Goal: Task Accomplishment & Management: Manage account settings

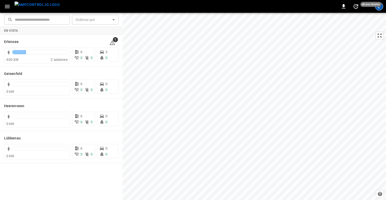
click at [378, 8] on div "E" at bounding box center [379, 6] width 8 height 8
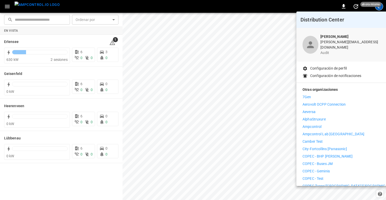
click at [328, 66] on p "Configuración de perfil" at bounding box center [328, 68] width 37 height 5
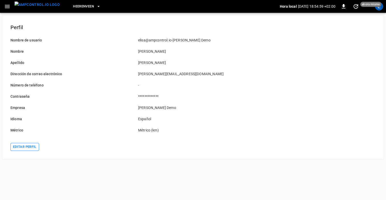
click at [19, 145] on button "Editar perfil" at bounding box center [24, 147] width 29 height 8
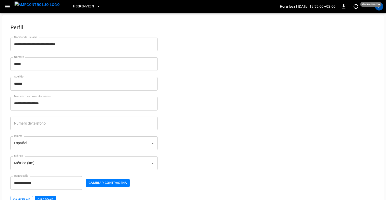
click at [89, 146] on body "**********" at bounding box center [193, 106] width 386 height 212
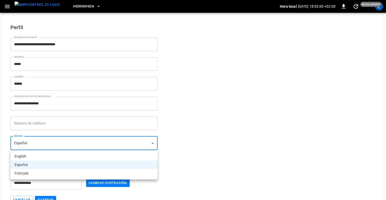
click at [68, 159] on li "English" at bounding box center [83, 156] width 147 height 8
type input "**"
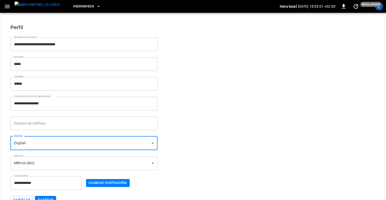
click at [44, 198] on button "Guardar" at bounding box center [45, 200] width 21 height 8
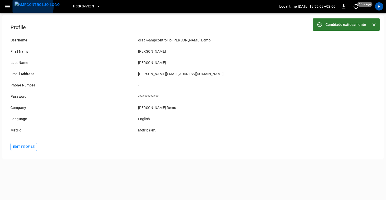
click at [27, 7] on img "menu" at bounding box center [37, 5] width 45 height 6
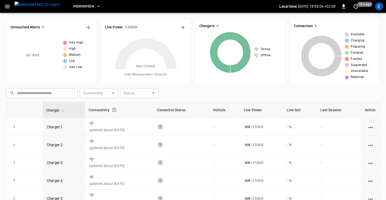
click at [8, 6] on icon "button" at bounding box center [7, 6] width 6 height 6
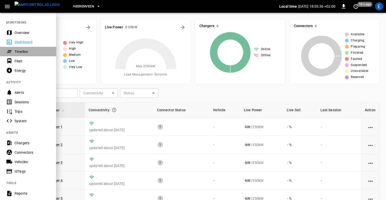
click at [21, 52] on div "Timeline" at bounding box center [32, 51] width 35 height 5
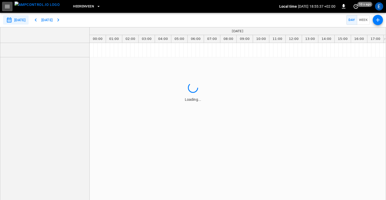
click at [9, 7] on icon "button" at bounding box center [7, 6] width 5 height 3
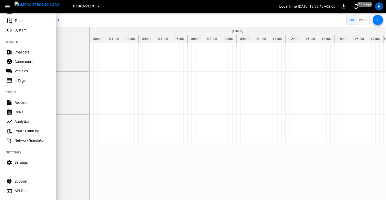
scroll to position [97, 0]
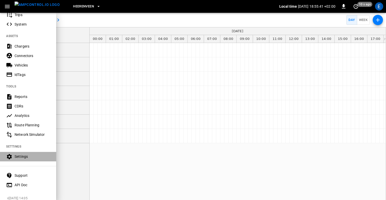
click at [19, 156] on div "Settings" at bounding box center [32, 156] width 35 height 5
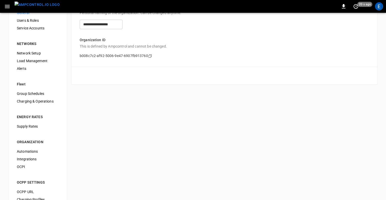
scroll to position [24, 0]
click at [33, 150] on span "Automations" at bounding box center [38, 150] width 42 height 5
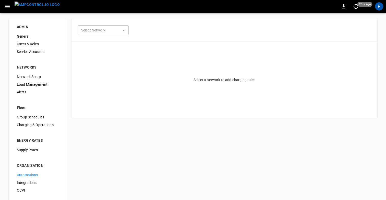
click at [101, 33] on body "0 20 s ago E ADMIN General Users & Roles Service Accounts NETWORKS Network Setu…" at bounding box center [193, 118] width 386 height 237
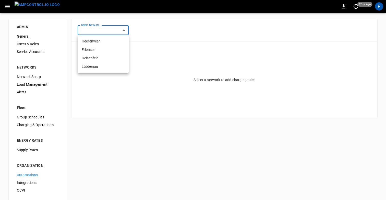
click at [99, 43] on li "Heerenveen" at bounding box center [103, 41] width 51 height 8
type input "**********"
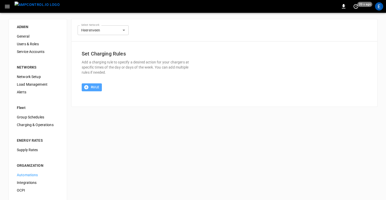
click at [92, 86] on button "Rule" at bounding box center [92, 87] width 20 height 8
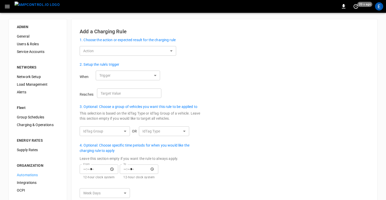
scroll to position [42, 0]
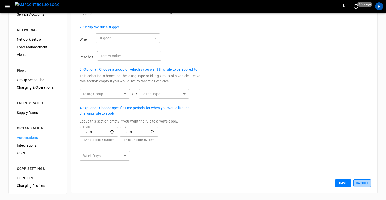
click at [364, 185] on button "Cancel" at bounding box center [362, 183] width 18 height 8
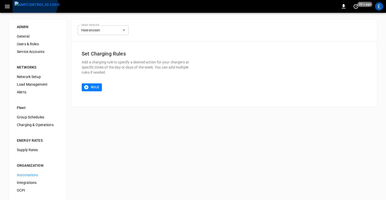
click at [34, 3] on img "menu" at bounding box center [37, 5] width 45 height 6
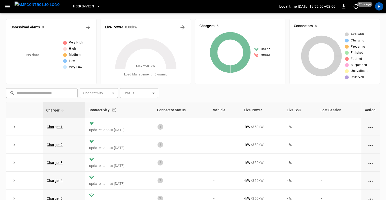
click at [9, 7] on icon "button" at bounding box center [7, 6] width 6 height 6
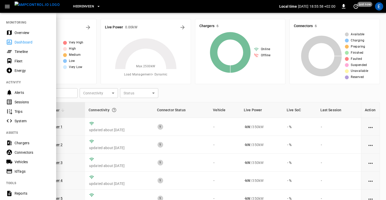
click at [5, 7] on icon "button" at bounding box center [7, 6] width 6 height 6
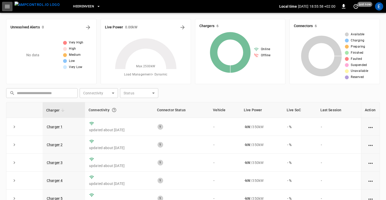
click at [5, 7] on icon "button" at bounding box center [7, 6] width 6 height 6
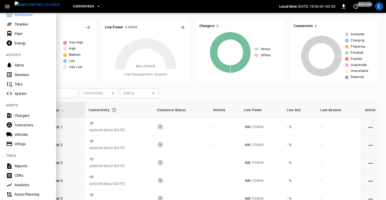
scroll to position [31, 0]
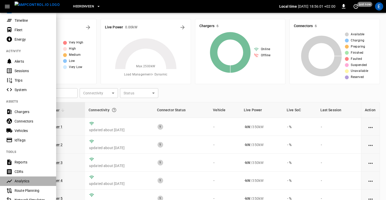
click at [23, 179] on div "Analytics" at bounding box center [32, 180] width 35 height 5
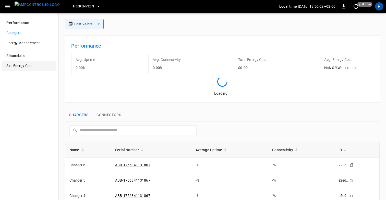
click at [30, 65] on span "Site Energy Cost" at bounding box center [29, 65] width 46 height 5
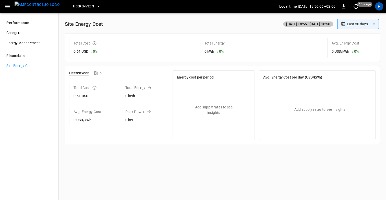
click at [83, 7] on span "Heerenveen" at bounding box center [83, 7] width 21 height 6
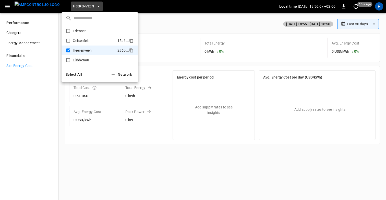
click at [83, 40] on p "Geisenfeld" at bounding box center [94, 40] width 43 height 5
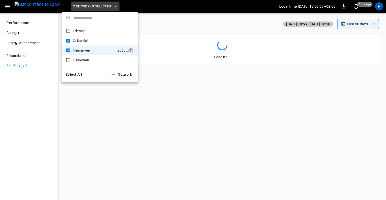
click at [162, 25] on div at bounding box center [193, 100] width 386 height 200
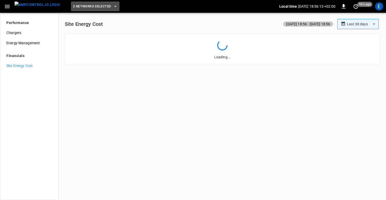
click at [88, 9] on span "2 Networks Selected" at bounding box center [92, 7] width 38 height 6
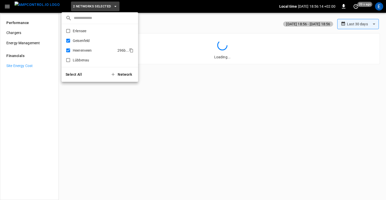
click at [81, 50] on p "Heerenveen" at bounding box center [94, 50] width 43 height 5
click at [158, 22] on div at bounding box center [193, 100] width 386 height 200
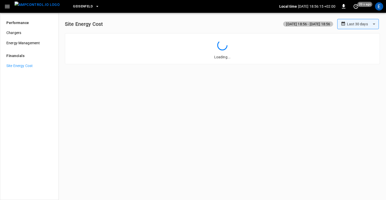
click at [80, 8] on span "Geisenfeld" at bounding box center [83, 7] width 20 height 6
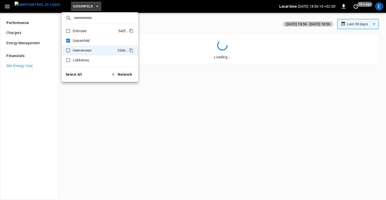
click at [88, 32] on p "Erlensee" at bounding box center [94, 30] width 43 height 5
click at [168, 20] on div at bounding box center [193, 100] width 386 height 200
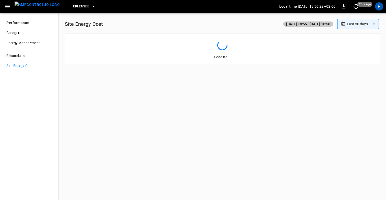
click at [108, 24] on div "**********" at bounding box center [222, 24] width 315 height 10
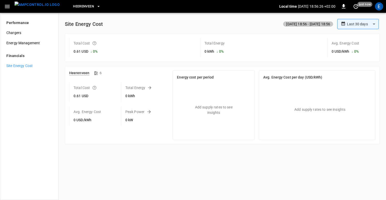
click at [84, 6] on span "Heerenveen" at bounding box center [83, 7] width 21 height 6
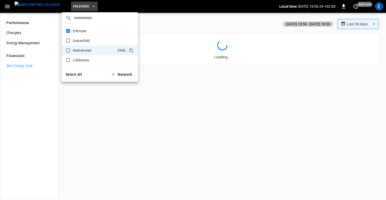
click at [162, 14] on div at bounding box center [193, 100] width 386 height 200
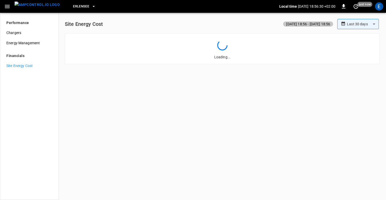
click at [35, 4] on img "menu" at bounding box center [37, 5] width 45 height 6
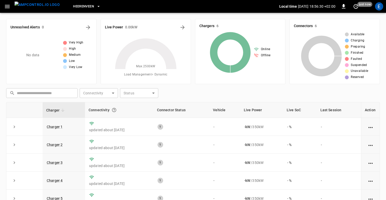
click at [1, 4] on div "Heerenveen Local time 2025-08-28 18:56:30 +02:00 0 just now E" at bounding box center [193, 6] width 386 height 13
click at [3, 6] on button "button" at bounding box center [7, 6] width 10 height 9
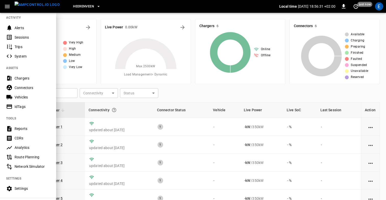
scroll to position [101, 0]
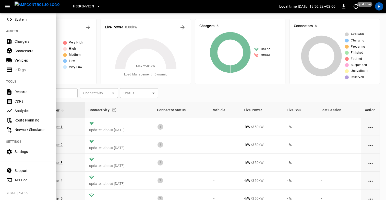
click at [23, 151] on div "Settings" at bounding box center [32, 151] width 35 height 5
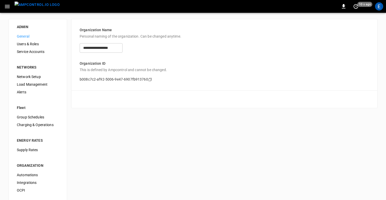
click at [33, 148] on span "Supply Rates" at bounding box center [38, 149] width 42 height 5
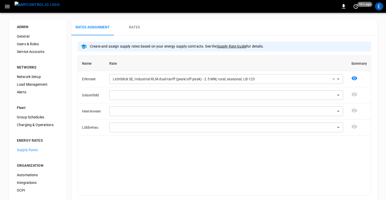
click at [28, 6] on img "menu" at bounding box center [37, 5] width 45 height 6
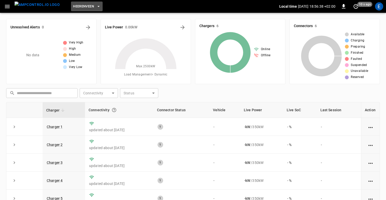
click at [78, 8] on span "Heerenveen" at bounding box center [83, 7] width 21 height 6
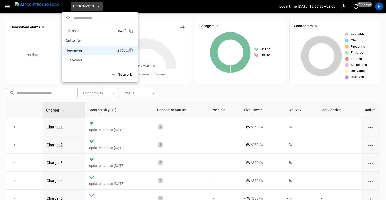
click at [82, 31] on p "Erlensee" at bounding box center [91, 30] width 51 height 5
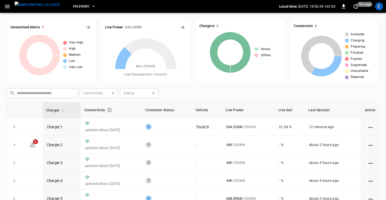
click at [7, 4] on icon "button" at bounding box center [7, 6] width 6 height 6
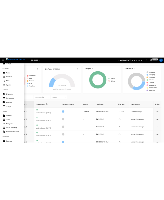
scroll to position [57, 0]
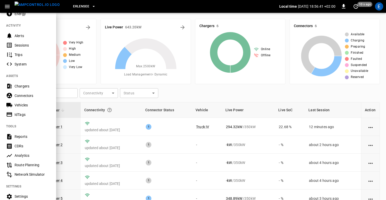
click at [21, 156] on div "Analytics" at bounding box center [32, 155] width 35 height 5
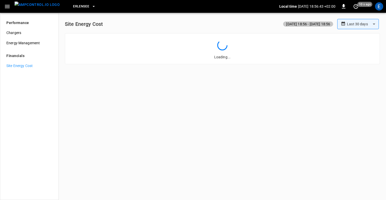
click at [360, 26] on body "**********" at bounding box center [193, 100] width 386 height 200
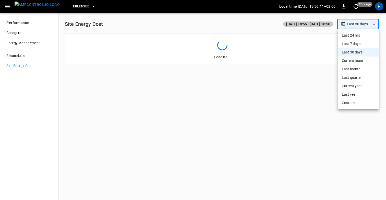
click at [354, 43] on li "Last 7 days" at bounding box center [358, 44] width 41 height 8
click at [365, 23] on body "**********" at bounding box center [193, 100] width 386 height 200
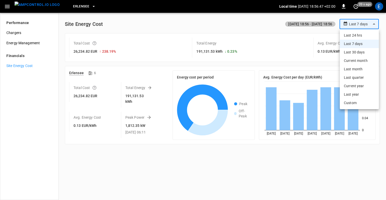
click at [355, 35] on li "Last 24 hrs" at bounding box center [359, 35] width 39 height 8
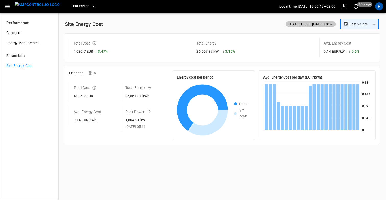
click at [347, 24] on icon at bounding box center [346, 24] width 5 height 8
click at [355, 25] on body "**********" at bounding box center [193, 100] width 386 height 200
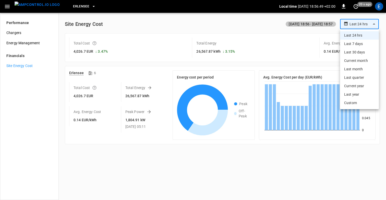
click at [352, 46] on li "Last 7 days" at bounding box center [359, 44] width 39 height 8
type input "**********"
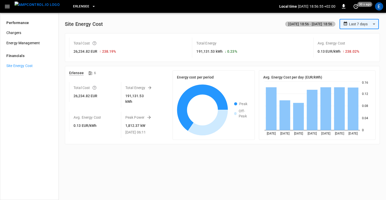
click at [191, 28] on div "**********" at bounding box center [222, 24] width 315 height 10
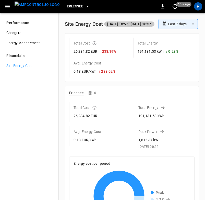
click at [10, 104] on div "Performance Chargers Energy Management Financials Site Energy Cost" at bounding box center [29, 106] width 59 height 187
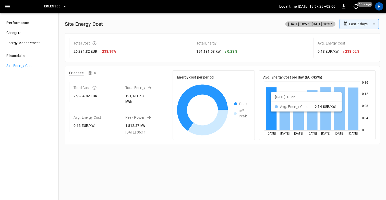
click at [207, 23] on div "**********" at bounding box center [222, 24] width 315 height 10
click at [262, 161] on div "**********" at bounding box center [222, 106] width 327 height 187
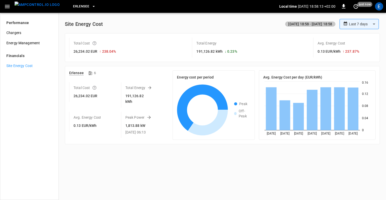
click at [196, 27] on div "**********" at bounding box center [222, 24] width 315 height 10
click at [128, 61] on div "Total Cost 26,234.02 EUR ↑ 238.04 % Total Energy 191,126.82 kWh ↓ 0.23 % Avg. E…" at bounding box center [222, 47] width 315 height 29
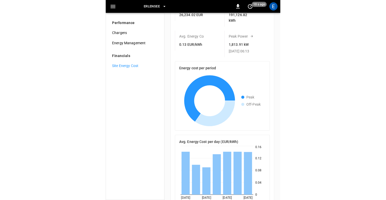
scroll to position [146, 0]
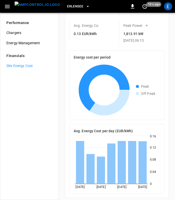
click at [10, 109] on div "Performance Chargers Energy Management Financials Site Energy Cost" at bounding box center [29, 106] width 59 height 187
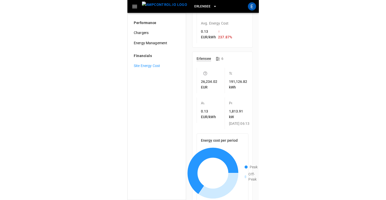
scroll to position [0, 0]
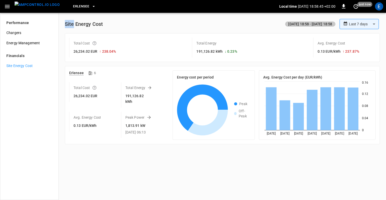
click at [184, 186] on div "**********" at bounding box center [222, 106] width 327 height 187
click at [147, 25] on div "**********" at bounding box center [222, 24] width 315 height 10
click at [5, 2] on button "button" at bounding box center [7, 6] width 10 height 9
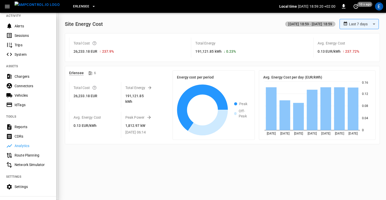
scroll to position [69, 0]
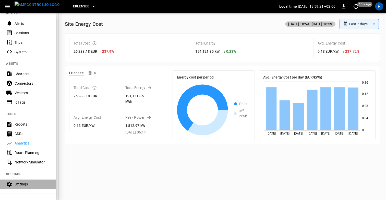
click at [17, 181] on div "Settings" at bounding box center [28, 183] width 56 height 9
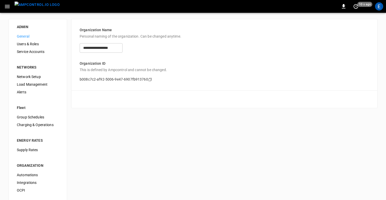
click at [57, 30] on li "ADMIN" at bounding box center [38, 27] width 50 height 9
click at [186, 121] on div "**********" at bounding box center [193, 125] width 386 height 224
click at [53, 30] on div "ADMIN General Users & Roles Service Accounts NETWORKS Network Setup Load Manage…" at bounding box center [37, 125] width 59 height 212
click at [54, 32] on li "ADMIN" at bounding box center [38, 27] width 50 height 9
click at [95, 110] on div "**********" at bounding box center [193, 125] width 386 height 224
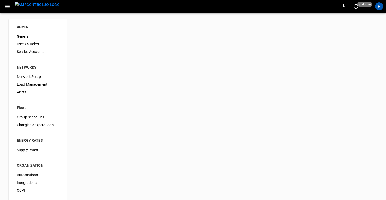
click at [194, 47] on div "ADMIN General Users & Roles Service Accounts NETWORKS Network Setup Load Manage…" at bounding box center [193, 125] width 386 height 224
click at [21, 7] on img "menu" at bounding box center [37, 5] width 45 height 6
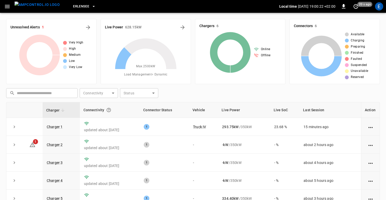
click at [7, 10] on button "button" at bounding box center [7, 6] width 10 height 9
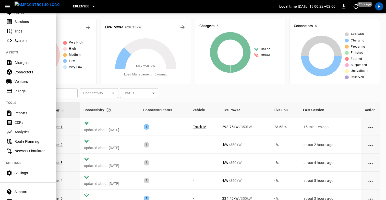
scroll to position [101, 0]
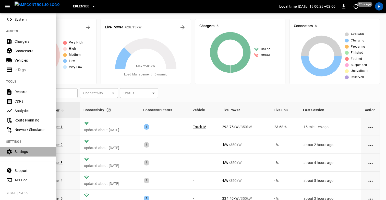
click at [20, 150] on div "Settings" at bounding box center [32, 151] width 35 height 5
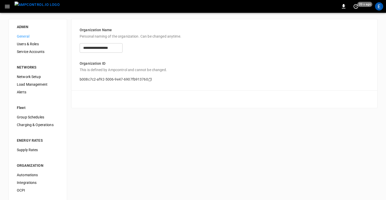
click at [42, 82] on span "Load Management" at bounding box center [38, 84] width 42 height 5
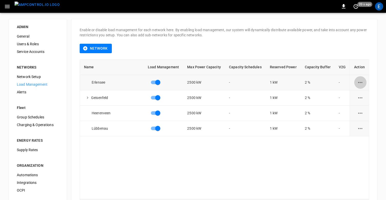
click at [361, 82] on button "load management options" at bounding box center [360, 82] width 13 height 13
click at [359, 92] on li "Edit" at bounding box center [364, 95] width 36 height 8
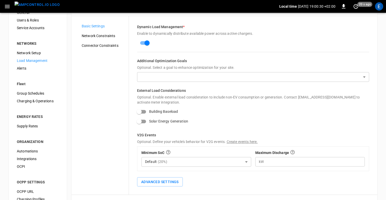
scroll to position [30, 0]
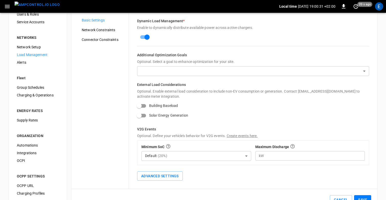
click at [220, 115] on div "Solar Energy Generation" at bounding box center [253, 116] width 232 height 10
click at [222, 88] on label "External Load Considerations Optional. Enable external load consideration to in…" at bounding box center [253, 90] width 232 height 17
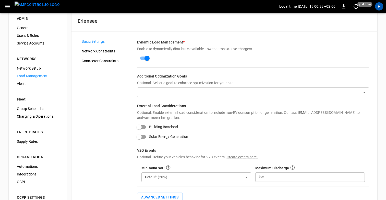
scroll to position [0, 0]
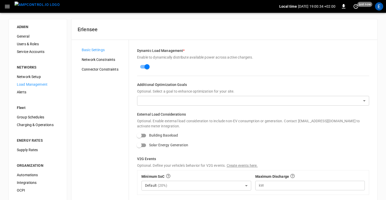
click at [228, 74] on div "Dynamic Load Management * Enable to dynamically distribute available power acro…" at bounding box center [253, 129] width 248 height 178
click at [30, 81] on div "Load Management" at bounding box center [38, 84] width 50 height 8
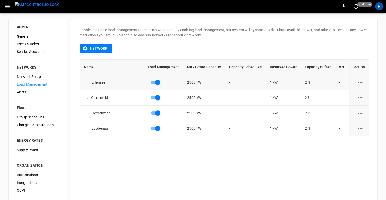
click at [360, 78] on button "load management options" at bounding box center [360, 82] width 13 height 13
click at [352, 94] on li "Edit" at bounding box center [364, 95] width 36 height 8
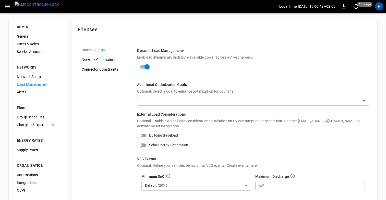
click at [173, 100] on body "Local time 2025-08-28 19:00:42 +02:00 0 10 s ago E ADMIN General Users & Roles …" at bounding box center [193, 123] width 386 height 246
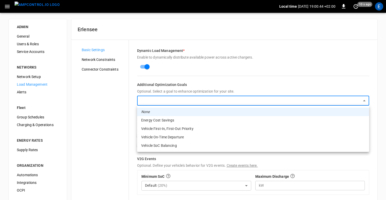
click at [204, 76] on div at bounding box center [193, 100] width 386 height 200
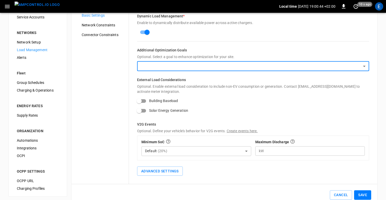
scroll to position [47, 0]
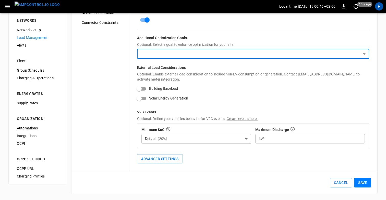
click at [194, 56] on body "Local time 2025-08-28 19:00:46 +02:00 0 10 s ago E ADMIN General Users & Roles …" at bounding box center [193, 76] width 386 height 246
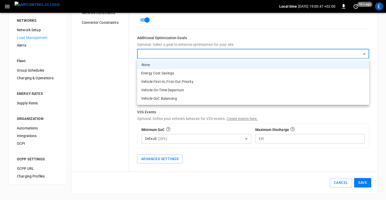
click at [175, 71] on li "Energy Cost Savings" at bounding box center [253, 73] width 232 height 8
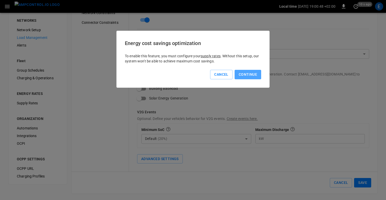
click at [248, 76] on button "Continue" at bounding box center [248, 74] width 27 height 9
type input "**********"
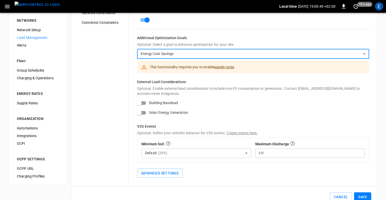
click at [246, 51] on body "**********" at bounding box center [193, 83] width 386 height 261
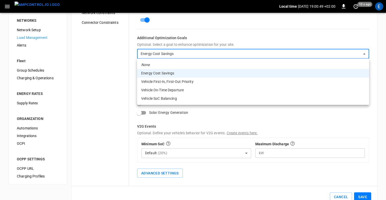
click at [173, 64] on li "None" at bounding box center [253, 65] width 232 height 8
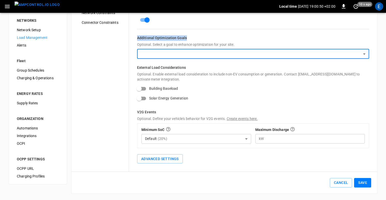
click at [234, 35] on h6 "Additional Optimization Goals" at bounding box center [253, 38] width 232 height 6
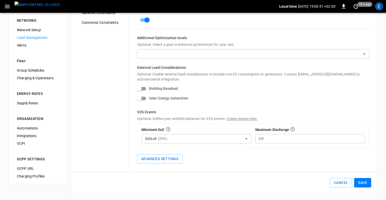
click at [338, 156] on div "Advanced Settings" at bounding box center [253, 156] width 232 height 16
click at [366, 183] on button "Save" at bounding box center [362, 182] width 17 height 9
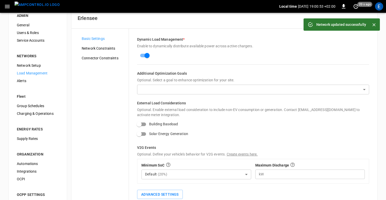
scroll to position [0, 0]
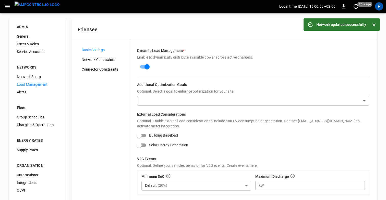
click at [105, 59] on span "Network Constraints" at bounding box center [103, 59] width 43 height 5
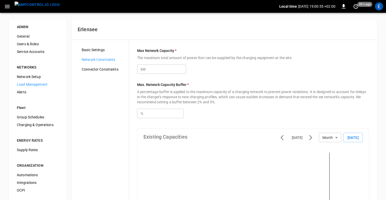
click at [92, 64] on div "Basic Settings Network Constraints Connector Constraints" at bounding box center [103, 199] width 51 height 306
click at [92, 67] on span "Connector Constraints" at bounding box center [103, 69] width 43 height 5
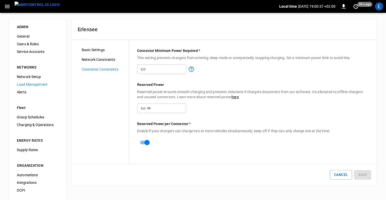
click at [23, 5] on img "menu" at bounding box center [37, 5] width 45 height 6
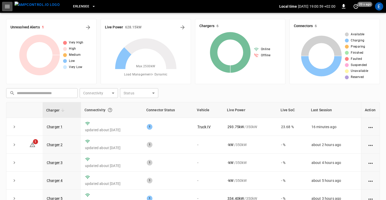
click at [6, 6] on icon "button" at bounding box center [7, 6] width 6 height 6
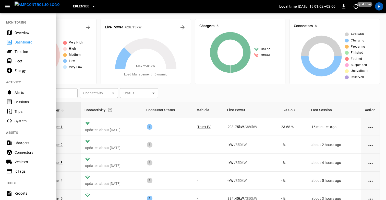
click at [31, 143] on div "Chargers" at bounding box center [32, 142] width 35 height 5
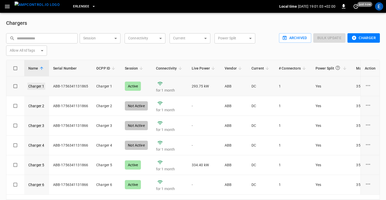
click at [32, 88] on link "Charger 1" at bounding box center [36, 85] width 18 height 7
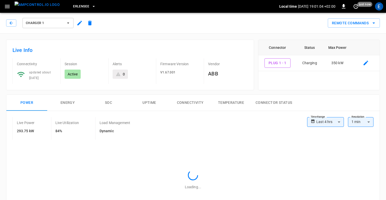
click at [79, 25] on icon "button" at bounding box center [79, 23] width 5 height 5
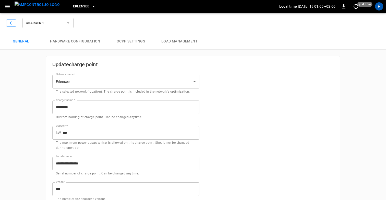
click at [179, 43] on button "Load Management" at bounding box center [179, 41] width 53 height 16
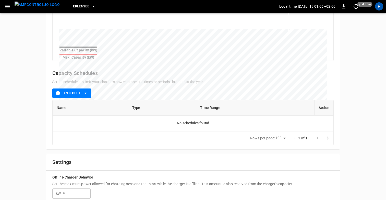
scroll to position [132, 0]
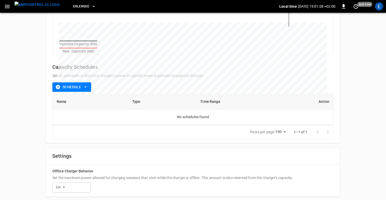
click at [75, 182] on input "number" at bounding box center [77, 186] width 28 height 9
click at [30, 149] on div "Charger 1 General Hardware configuration OCPP settings Load Management Existing…" at bounding box center [193, 41] width 386 height 324
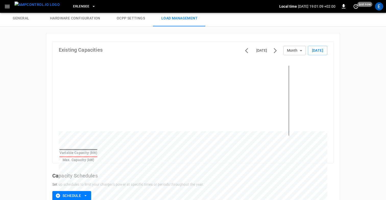
scroll to position [0, 0]
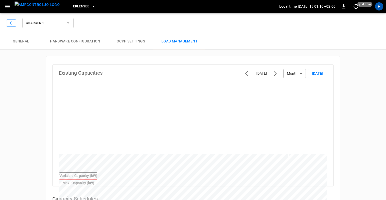
click at [40, 4] on img "menu" at bounding box center [37, 5] width 45 height 6
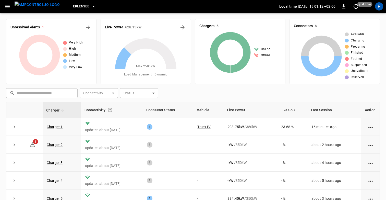
click at [192, 98] on div "​ ​ Connectivity ​ Connectivity Status ​ Status" at bounding box center [192, 92] width 376 height 12
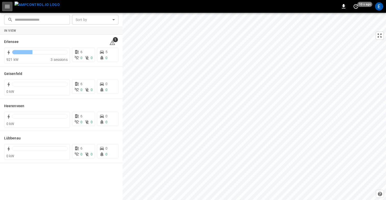
click at [2, 4] on button "button" at bounding box center [7, 6] width 10 height 9
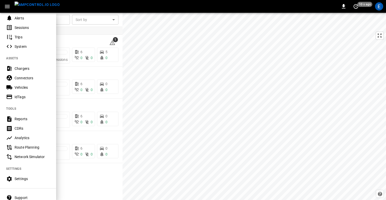
scroll to position [101, 0]
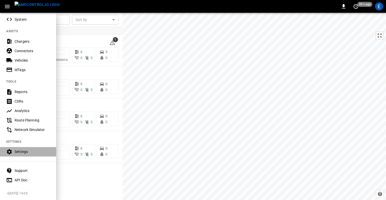
click at [20, 151] on div "Settings" at bounding box center [32, 151] width 35 height 5
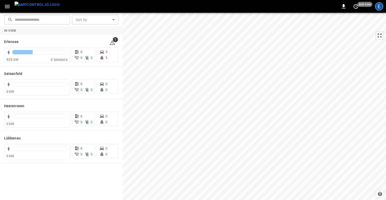
click at [379, 7] on div "E" at bounding box center [379, 6] width 8 height 8
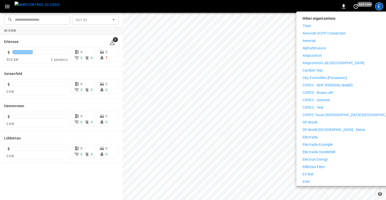
scroll to position [82, 0]
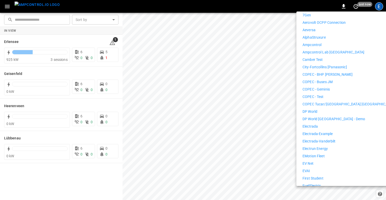
click at [322, 153] on p "eMotion Fleet" at bounding box center [314, 155] width 22 height 5
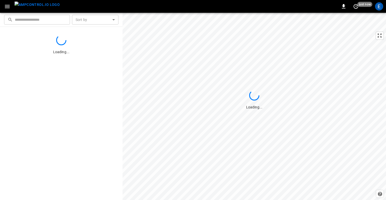
click at [5, 8] on icon "button" at bounding box center [7, 6] width 6 height 6
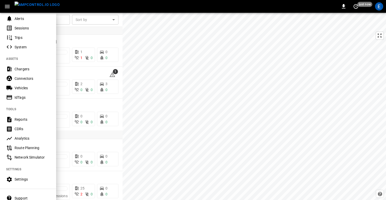
scroll to position [63, 0]
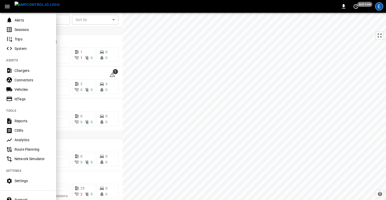
click at [378, 8] on div "E" at bounding box center [379, 6] width 8 height 8
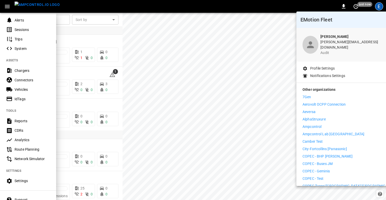
click at [326, 125] on li "Ampcontrol" at bounding box center [350, 126] width 94 height 5
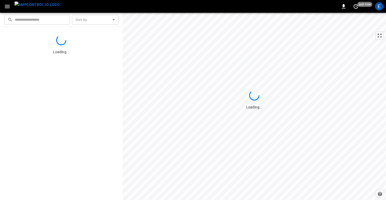
click at [8, 4] on icon "button" at bounding box center [7, 6] width 6 height 6
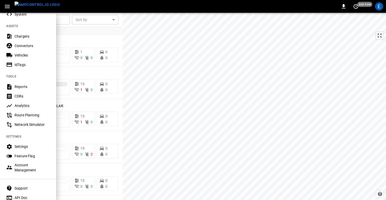
scroll to position [124, 0]
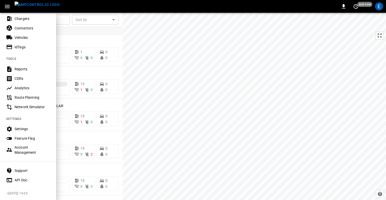
click at [19, 129] on div "Settings" at bounding box center [32, 128] width 35 height 5
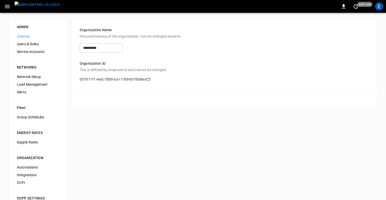
click at [40, 83] on span "Load Management" at bounding box center [38, 84] width 42 height 5
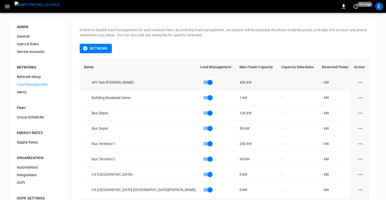
click at [363, 82] on icon "load management options" at bounding box center [360, 82] width 6 height 6
click at [363, 89] on ul "Edit Add Sub Network" at bounding box center [364, 99] width 36 height 21
click at [363, 93] on li "Edit" at bounding box center [364, 95] width 36 height 8
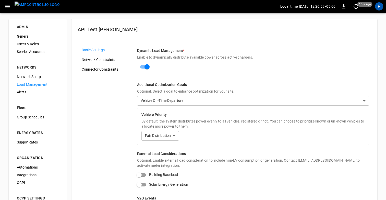
click at [37, 6] on img "menu" at bounding box center [37, 5] width 45 height 6
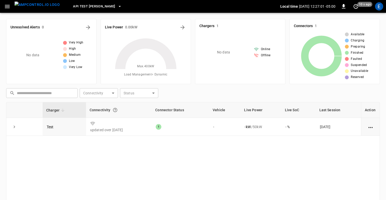
click at [377, 7] on div "E" at bounding box center [379, 6] width 8 height 8
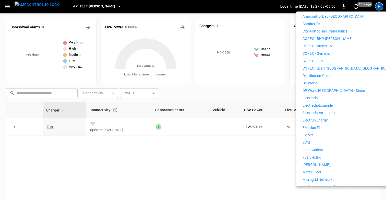
scroll to position [108, 0]
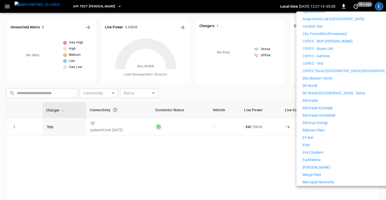
click at [331, 98] on li "Electrada" at bounding box center [350, 100] width 94 height 5
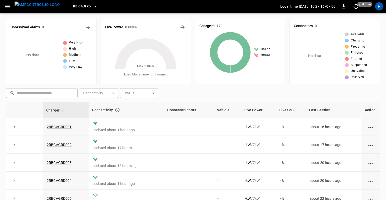
click at [7, 7] on icon "button" at bounding box center [7, 6] width 6 height 6
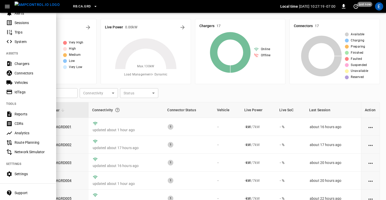
scroll to position [92, 0]
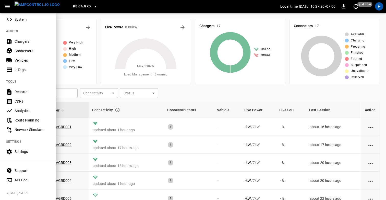
click at [26, 153] on div "Settings" at bounding box center [32, 151] width 35 height 5
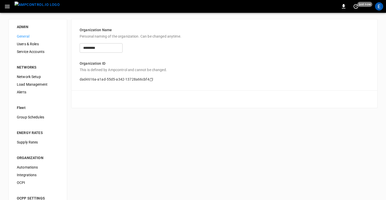
click at [35, 82] on span "Load Management" at bounding box center [38, 84] width 42 height 5
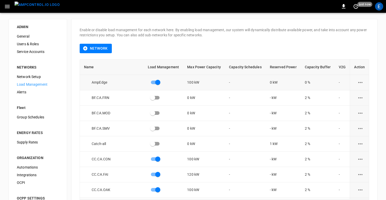
click at [360, 83] on icon "load management options" at bounding box center [360, 82] width 6 height 6
click at [359, 95] on li "Edit" at bounding box center [364, 95] width 36 height 8
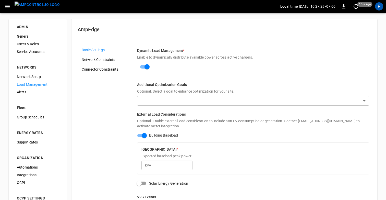
click at [38, 7] on img "menu" at bounding box center [37, 5] width 45 height 6
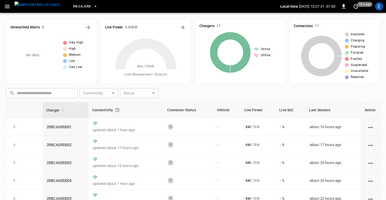
click at [211, 96] on div "​ ​ Connectivity ​ Connectivity Status ​ Status" at bounding box center [192, 92] width 376 height 12
click at [381, 6] on div "E" at bounding box center [379, 6] width 8 height 8
click at [381, 6] on div at bounding box center [193, 100] width 386 height 200
click at [380, 7] on div "E" at bounding box center [379, 6] width 8 height 8
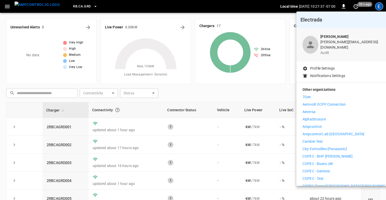
click at [315, 124] on p "Ampcontrol" at bounding box center [312, 126] width 19 height 5
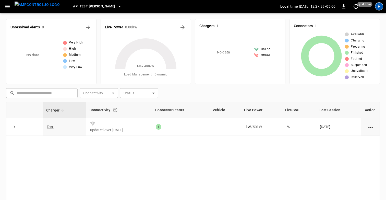
click at [379, 6] on div "E" at bounding box center [379, 6] width 8 height 8
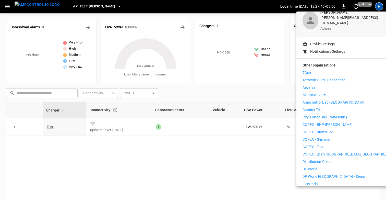
scroll to position [37, 0]
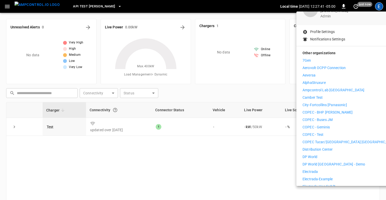
click at [321, 147] on p "Distribution Center" at bounding box center [318, 149] width 30 height 5
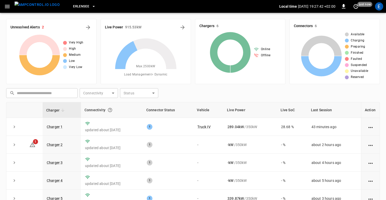
click at [4, 1] on div "Erlensee Local time 2025-08-28 19:27:42 +02:00 0 just now E" at bounding box center [193, 6] width 386 height 13
click at [5, 5] on icon "button" at bounding box center [7, 6] width 6 height 6
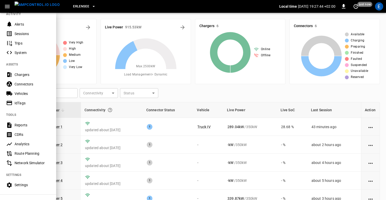
scroll to position [101, 0]
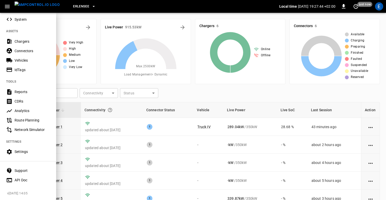
click at [21, 148] on div "Settings" at bounding box center [28, 151] width 56 height 9
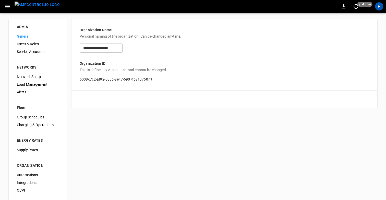
click at [35, 85] on span "Load Management" at bounding box center [38, 84] width 42 height 5
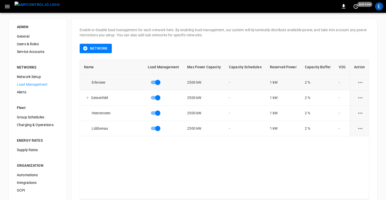
click at [357, 84] on icon "load management options" at bounding box center [360, 82] width 6 height 6
click at [361, 95] on li "Edit" at bounding box center [364, 95] width 36 height 8
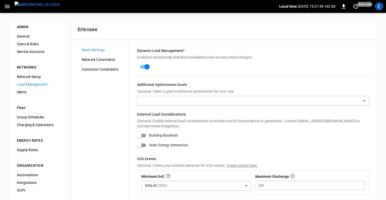
click at [95, 130] on div "Basic Settings Network Constraints Connector Constraints" at bounding box center [103, 129] width 51 height 166
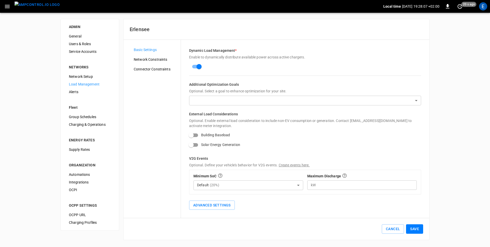
click at [277, 102] on body "Local time 2025-08-28 19:28:07 +02:00 0 20 s ago E ADMIN General Users & Roles …" at bounding box center [245, 123] width 490 height 246
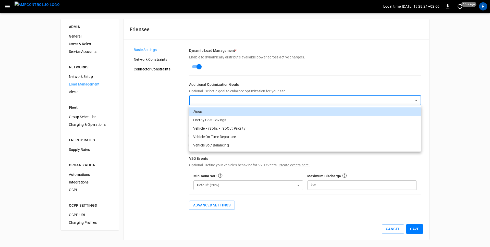
click at [386, 161] on div at bounding box center [245, 123] width 490 height 247
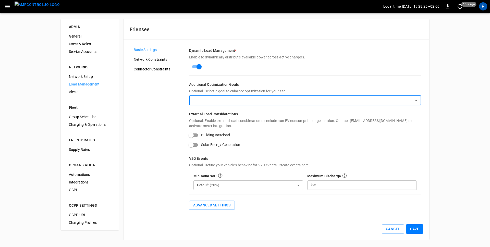
click at [386, 114] on div "ADMIN General Users & Roles Service Accounts NETWORKS Network Setup Load Manage…" at bounding box center [245, 130] width 490 height 234
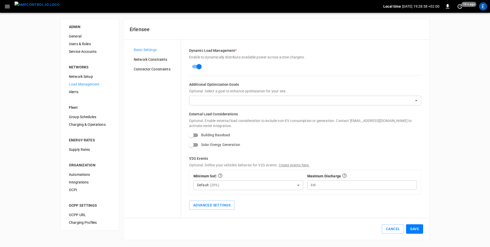
click at [6, 9] on icon "button" at bounding box center [7, 6] width 6 height 6
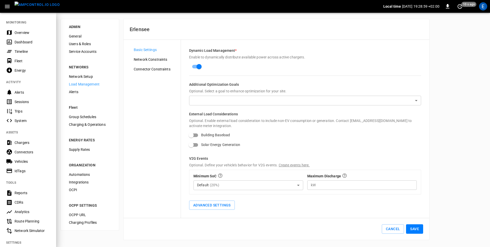
click at [27, 146] on div "Chargers" at bounding box center [28, 142] width 56 height 9
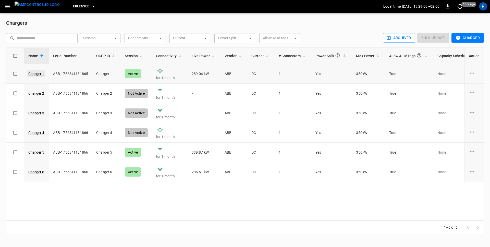
click at [39, 73] on link "Charger 1" at bounding box center [36, 73] width 18 height 7
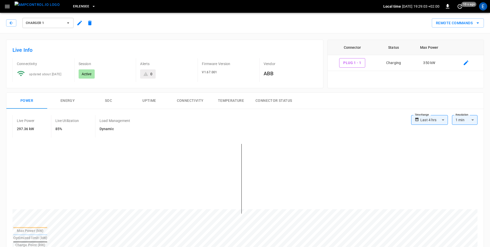
click at [80, 19] on button "button" at bounding box center [80, 22] width 10 height 9
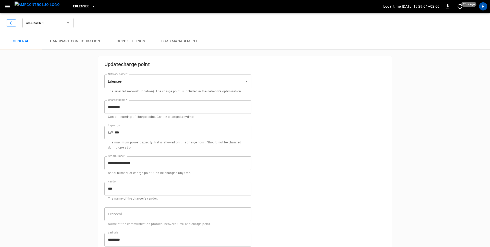
click at [192, 41] on button "Load Management" at bounding box center [179, 41] width 53 height 16
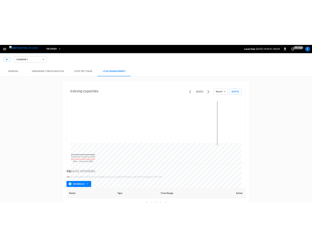
scroll to position [1, 0]
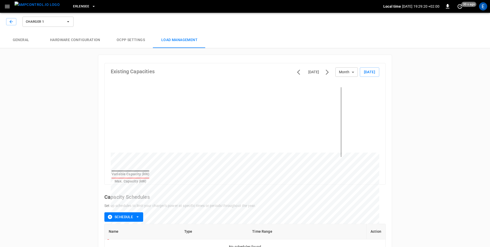
click at [386, 119] on div "Charger 1 General Hardware configuration OCPP settings Load Management Existing…" at bounding box center [245, 171] width 490 height 324
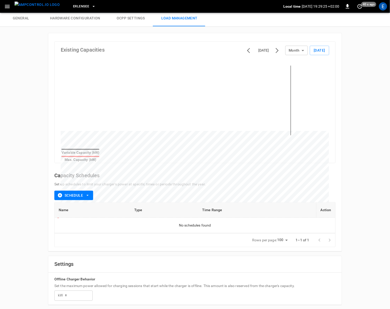
scroll to position [21, 0]
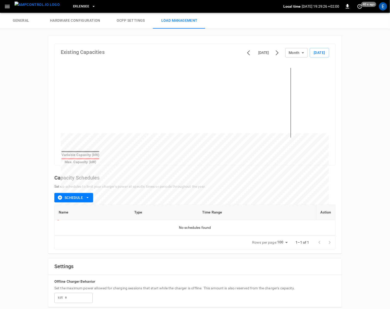
click at [30, 115] on div "Charger 1 General Hardware configuration OCPP settings Load Management Existing…" at bounding box center [195, 152] width 390 height 324
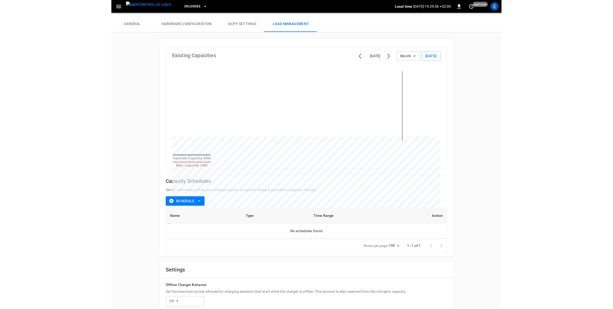
scroll to position [16, 0]
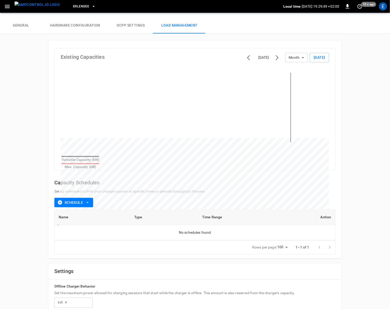
click at [356, 199] on div "Charger 1 General Hardware configuration OCPP settings Load Management Existing…" at bounding box center [195, 157] width 390 height 324
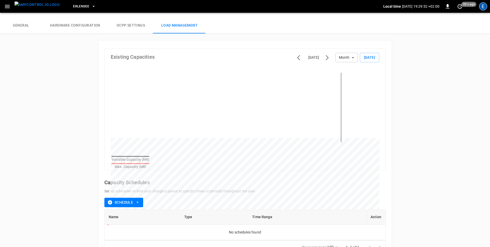
click at [386, 6] on div "E" at bounding box center [483, 6] width 8 height 8
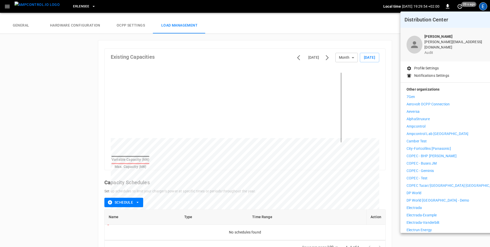
click at [386, 124] on li "Ampcontrol" at bounding box center [454, 126] width 94 height 5
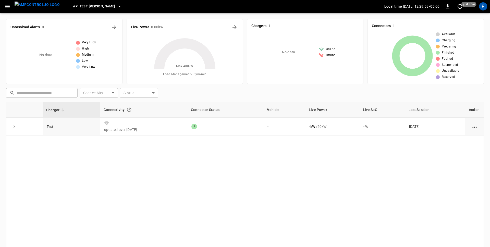
click at [9, 7] on icon "button" at bounding box center [7, 6] width 6 height 6
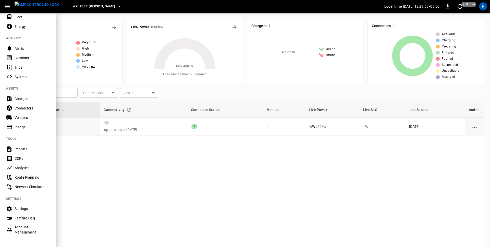
scroll to position [65, 0]
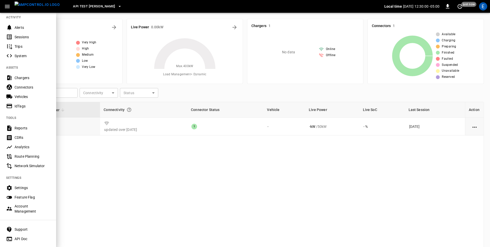
click at [21, 188] on div "Settings" at bounding box center [32, 187] width 35 height 5
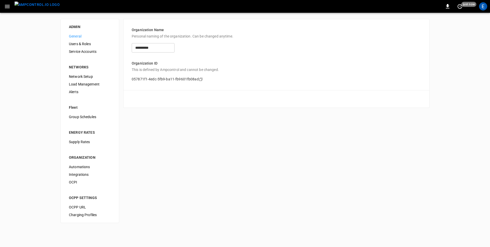
click at [82, 84] on span "Load Management" at bounding box center [90, 84] width 42 height 5
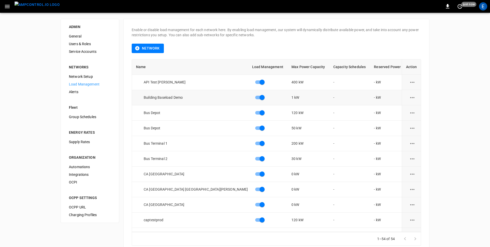
click at [411, 98] on icon "load management options" at bounding box center [412, 97] width 4 height 1
click at [416, 110] on li "Edit" at bounding box center [425, 110] width 36 height 8
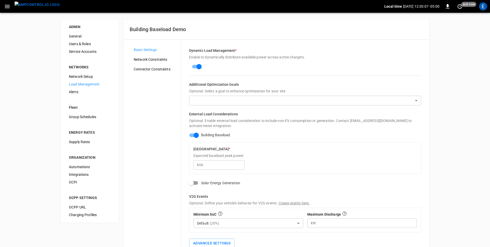
click at [312, 102] on body "Local time 2025-08-28 12:30:07 -05:00 0 just now E ADMIN General Users & Roles …" at bounding box center [245, 142] width 490 height 285
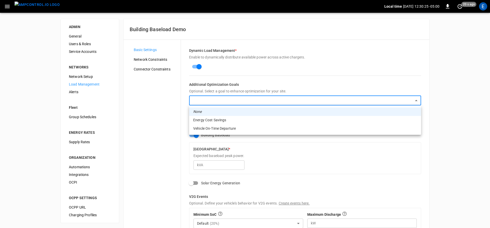
click at [457, 184] on div at bounding box center [245, 114] width 490 height 228
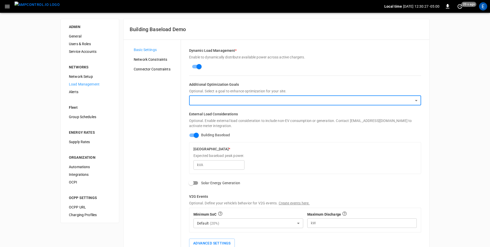
click at [45, 121] on div "ADMIN General Users & Roles Service Accounts NETWORKS Network Setup Load Manage…" at bounding box center [245, 149] width 490 height 272
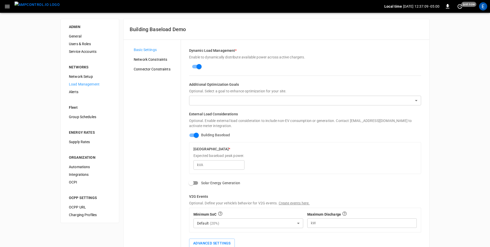
click at [426, 104] on div "Dynamic Load Management * Enable to dynamically distribute available power acro…" at bounding box center [305, 148] width 248 height 217
click at [458, 111] on div "ADMIN General Users & Roles Service Accounts NETWORKS Network Setup Load Manage…" at bounding box center [245, 149] width 490 height 272
click at [486, 8] on div "E" at bounding box center [483, 6] width 8 height 8
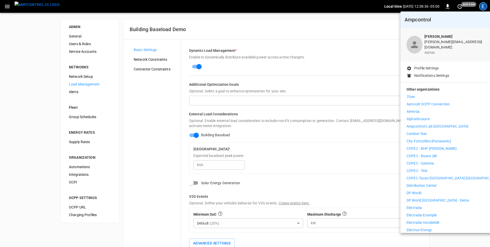
click at [35, 89] on div at bounding box center [245, 123] width 490 height 247
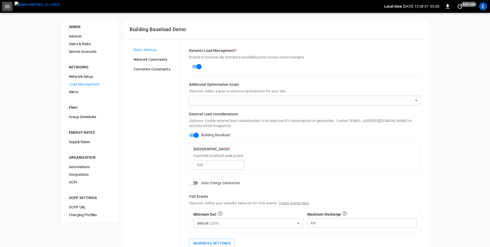
click at [6, 7] on icon "button" at bounding box center [7, 6] width 6 height 6
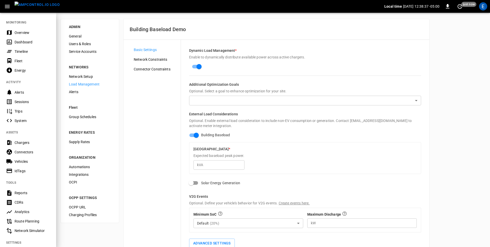
scroll to position [77, 0]
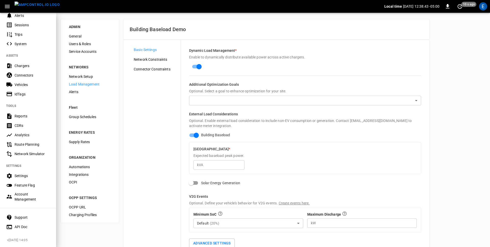
click at [26, 201] on div "Account Management" at bounding box center [32, 197] width 35 height 10
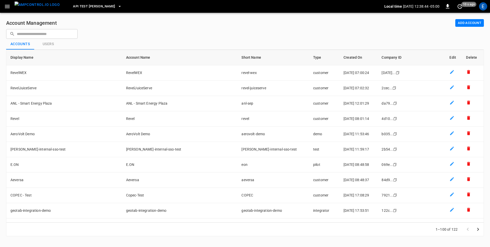
click at [41, 37] on input "text" at bounding box center [45, 33] width 57 height 9
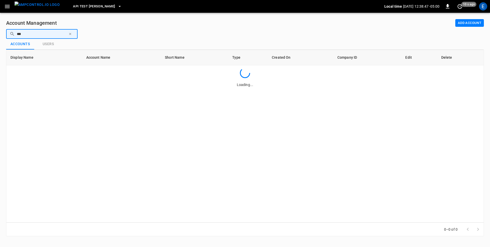
type input "***"
click at [3, 2] on button "button" at bounding box center [7, 6] width 10 height 9
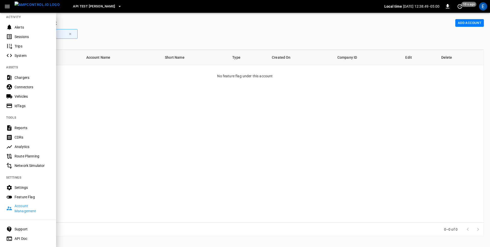
scroll to position [77, 0]
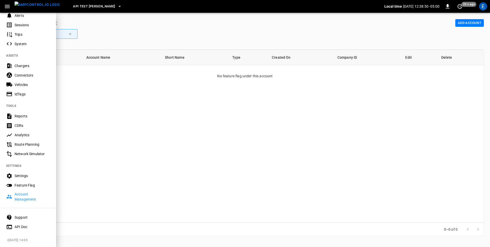
click at [30, 175] on div "Settings" at bounding box center [32, 175] width 35 height 5
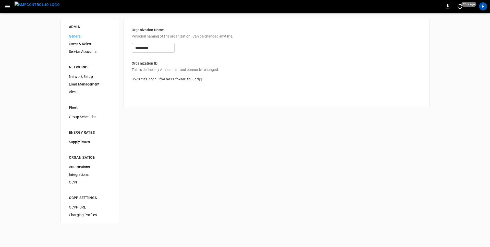
click at [85, 43] on span "Users & Roles" at bounding box center [90, 43] width 42 height 5
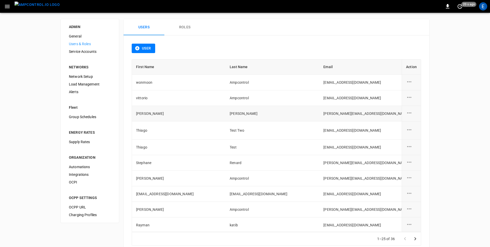
scroll to position [240, 0]
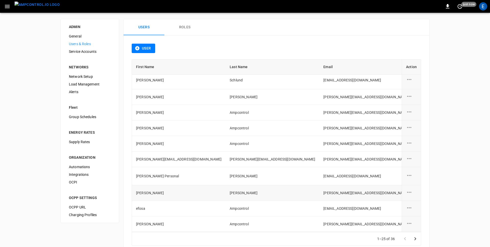
click at [413, 192] on div "user action options" at bounding box center [411, 193] width 11 height 8
click at [451, 193] on div at bounding box center [245, 123] width 490 height 247
click at [446, 197] on div "ADMIN General Users & Roles Service Accounts NETWORKS Network Setup Load Manage…" at bounding box center [245, 137] width 490 height 248
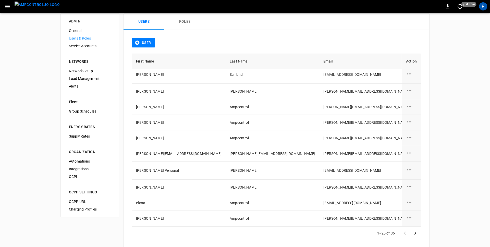
scroll to position [6, 0]
click at [443, 195] on div "ADMIN General Users & Roles Service Accounts NETWORKS Network Setup Load Manage…" at bounding box center [245, 130] width 490 height 248
click at [467, 112] on div "ADMIN General Users & Roles Service Accounts NETWORKS Network Setup Load Manage…" at bounding box center [245, 130] width 490 height 248
click at [450, 66] on div "ADMIN General Users & Roles Service Accounts NETWORKS Network Setup Load Manage…" at bounding box center [245, 130] width 490 height 248
click at [6, 62] on div "ADMIN General Users & Roles Service Accounts NETWORKS Network Setup Load Manage…" at bounding box center [245, 130] width 490 height 248
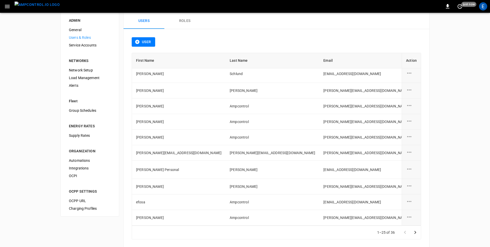
click at [6, 6] on icon "button" at bounding box center [7, 6] width 5 height 3
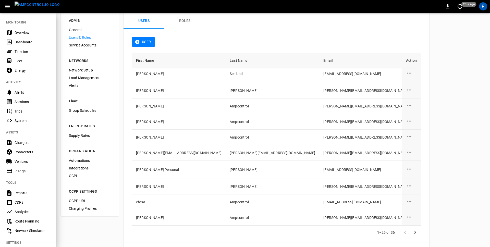
click at [486, 33] on div at bounding box center [245, 123] width 490 height 247
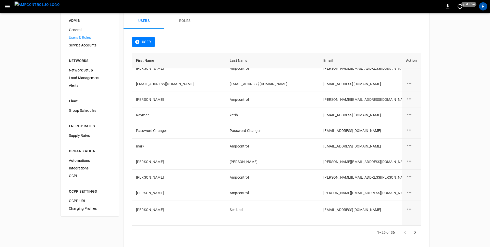
scroll to position [55, 0]
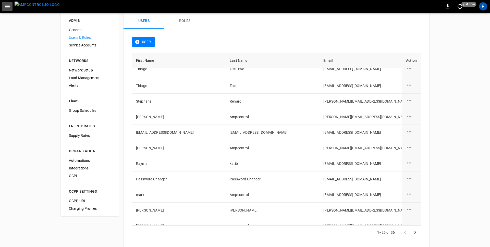
click at [3, 8] on button "button" at bounding box center [7, 6] width 10 height 9
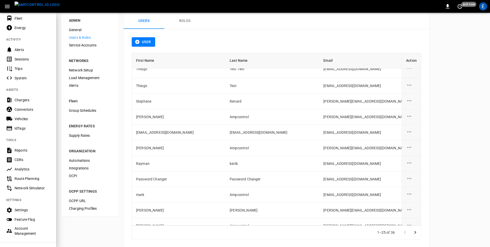
scroll to position [62, 0]
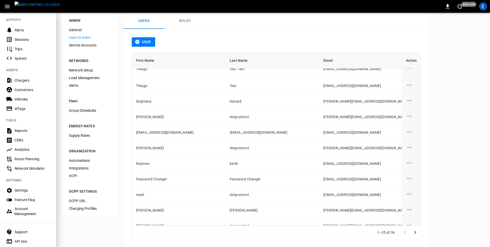
click at [28, 209] on div "Account Management" at bounding box center [32, 211] width 35 height 10
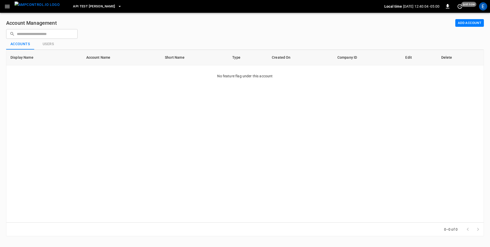
click at [47, 34] on input "text" at bounding box center [45, 33] width 57 height 9
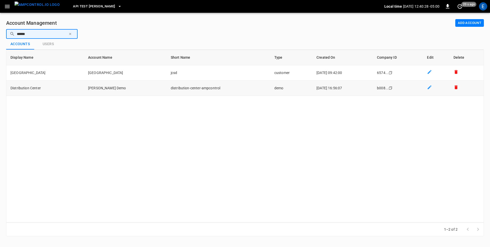
type input "******"
click at [254, 85] on td "distribution-center-ampcontrol" at bounding box center [219, 88] width 104 height 15
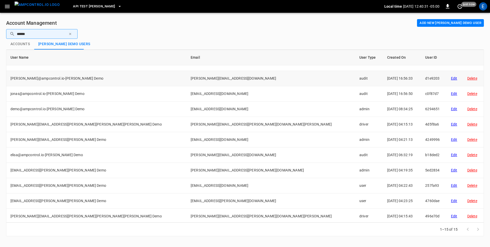
scroll to position [57, 0]
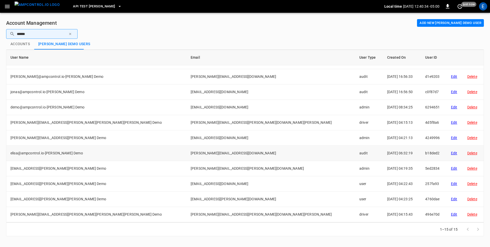
click at [451, 152] on div "Edit" at bounding box center [455, 153] width 8 height 5
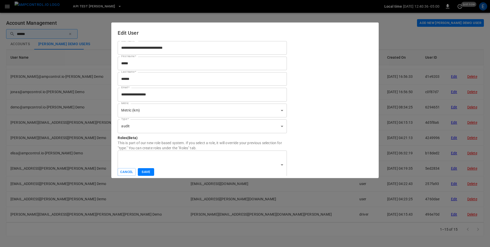
click at [147, 128] on body "API Test Jonas Local time 2025-08-28 12:40:36 -05:00 0 just now E Account Manag…" at bounding box center [245, 121] width 490 height 243
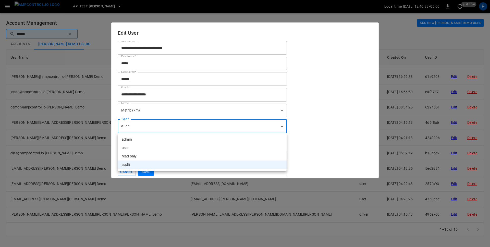
click at [140, 142] on li "admin" at bounding box center [202, 139] width 169 height 8
type input "*****"
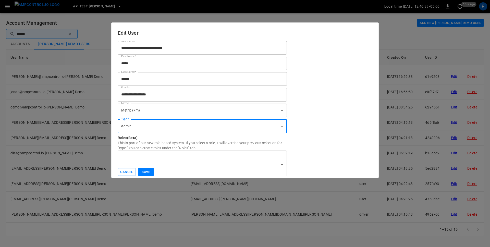
click at [146, 172] on button "Save" at bounding box center [146, 172] width 16 height 8
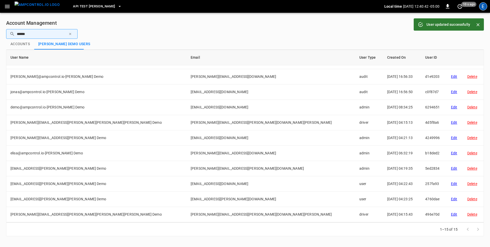
click at [483, 4] on div "E" at bounding box center [483, 6] width 8 height 8
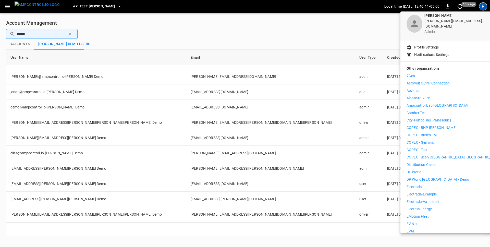
scroll to position [21, 0]
click at [420, 162] on p "Distribution Center" at bounding box center [422, 164] width 30 height 5
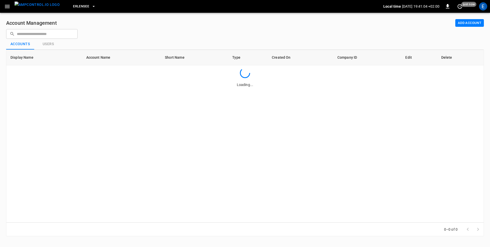
click at [490, 7] on div "Erlensee Local time [DATE] 19:41:04 +02:00 0 just now E" at bounding box center [245, 6] width 490 height 13
click at [486, 7] on div "E" at bounding box center [483, 6] width 8 height 8
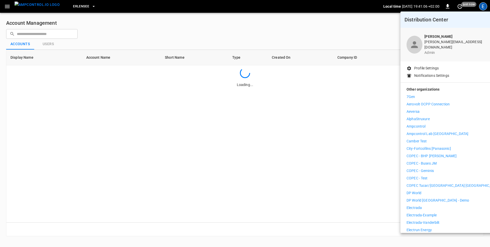
click at [486, 7] on div at bounding box center [245, 123] width 490 height 247
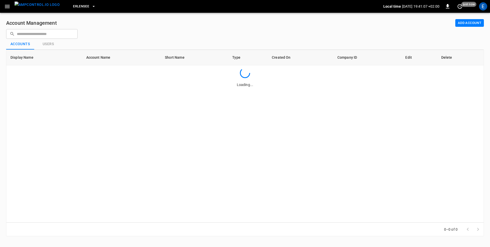
click at [6, 5] on icon "button" at bounding box center [7, 6] width 6 height 6
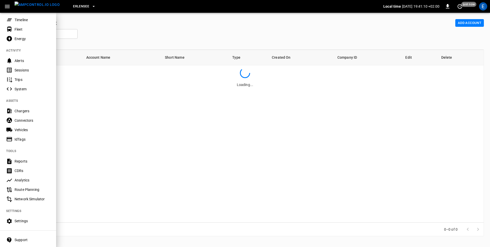
scroll to position [43, 0]
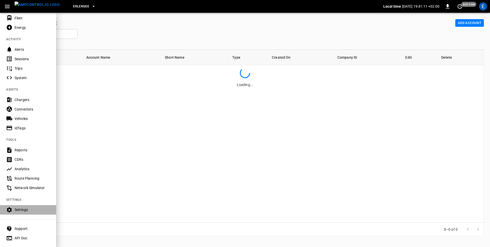
click at [20, 215] on div "Settings" at bounding box center [28, 209] width 56 height 9
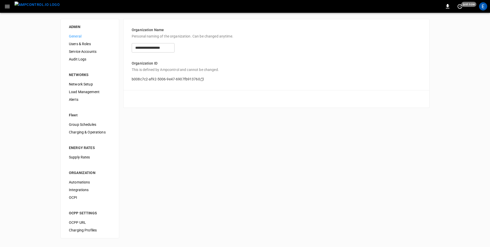
click at [82, 58] on span "Audit Logs" at bounding box center [90, 59] width 42 height 5
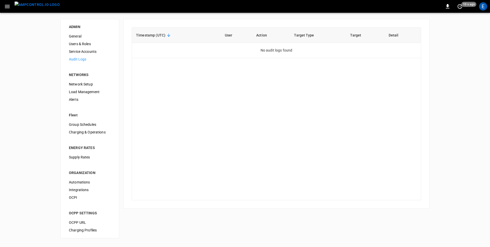
click at [83, 38] on span "General" at bounding box center [90, 36] width 42 height 5
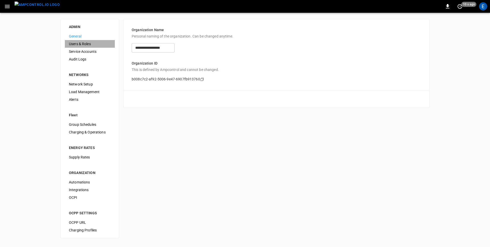
click at [86, 46] on span "Users & Roles" at bounding box center [90, 43] width 42 height 5
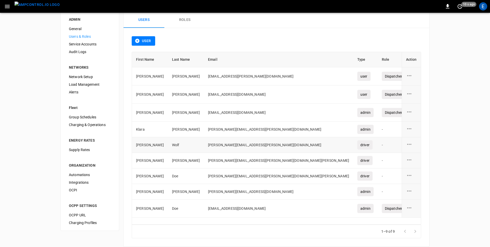
scroll to position [13, 0]
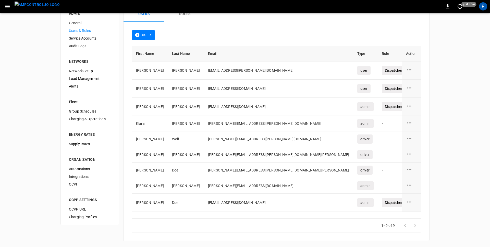
click at [454, 102] on div "ADMIN General Users & Roles Service Accounts Audit Logs NETWORKS Network Setup …" at bounding box center [245, 123] width 490 height 248
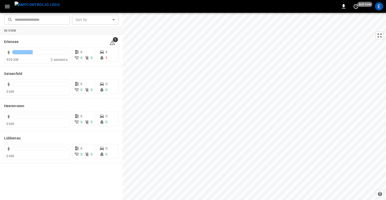
click at [5, 8] on icon "button" at bounding box center [7, 6] width 6 height 6
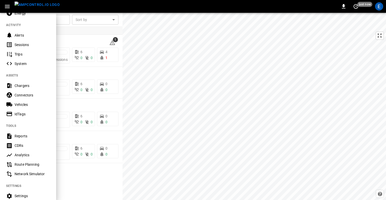
scroll to position [101, 0]
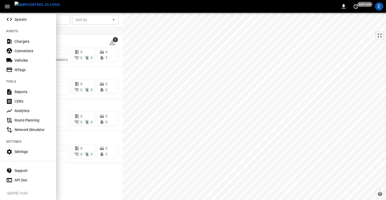
click at [23, 149] on div "Settings" at bounding box center [32, 151] width 35 height 5
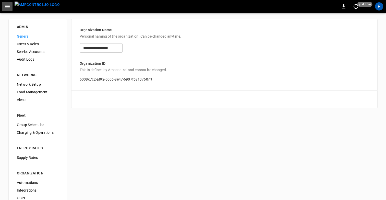
click at [7, 8] on icon "button" at bounding box center [7, 6] width 5 height 3
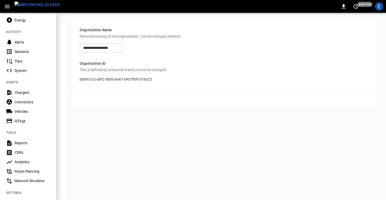
scroll to position [52, 0]
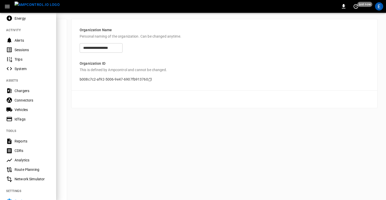
click at [24, 157] on div "Analytics" at bounding box center [32, 159] width 35 height 5
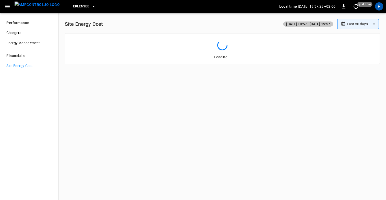
click at [364, 20] on body "**********" at bounding box center [193, 100] width 386 height 200
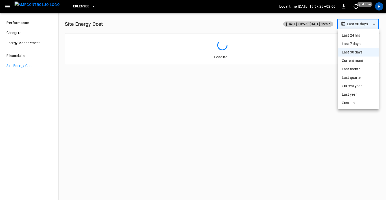
click at [347, 47] on li "Last 7 days" at bounding box center [358, 44] width 41 height 8
type input "**********"
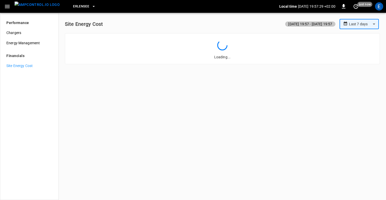
click at [218, 27] on div "**********" at bounding box center [222, 24] width 315 height 10
click at [79, 7] on span "Erlensee" at bounding box center [81, 7] width 16 height 6
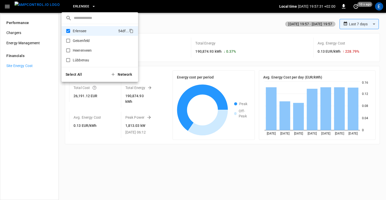
click at [79, 7] on div at bounding box center [193, 100] width 386 height 200
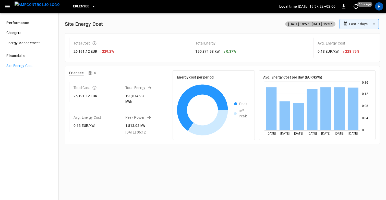
click at [142, 24] on div "**********" at bounding box center [222, 24] width 315 height 10
click at [74, 5] on span "Erlensee" at bounding box center [81, 7] width 16 height 6
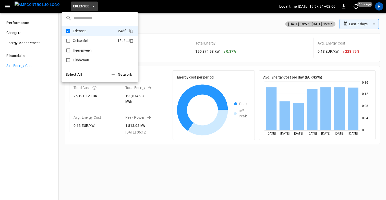
click at [80, 41] on p "Geisenfeld" at bounding box center [94, 40] width 43 height 5
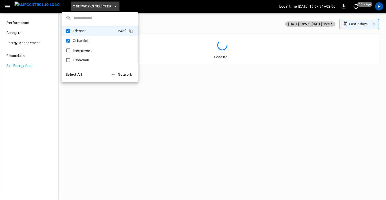
click at [174, 21] on div at bounding box center [193, 100] width 386 height 200
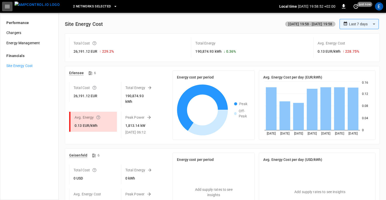
click at [7, 8] on icon "button" at bounding box center [7, 6] width 6 height 6
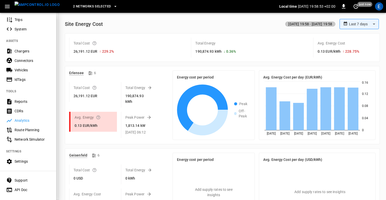
scroll to position [101, 0]
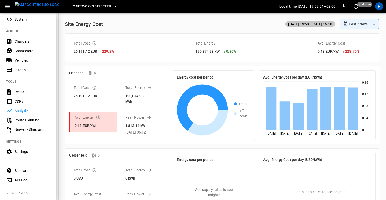
click at [384, 9] on div "E" at bounding box center [379, 7] width 10 height 10
click at [381, 7] on div "E" at bounding box center [379, 6] width 8 height 8
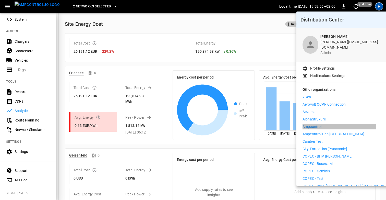
click at [316, 124] on p "Ampcontrol" at bounding box center [312, 126] width 19 height 5
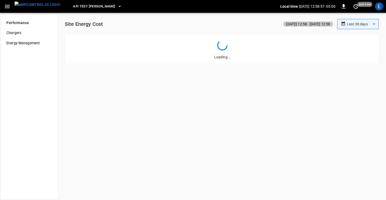
click at [9, 7] on icon "button" at bounding box center [7, 6] width 5 height 3
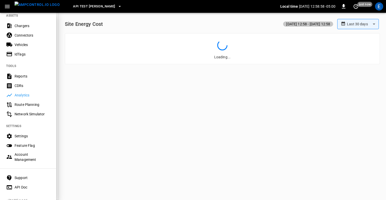
scroll to position [121, 0]
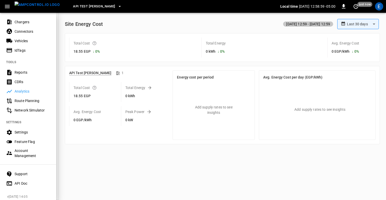
click at [20, 133] on div "Settings" at bounding box center [32, 131] width 35 height 5
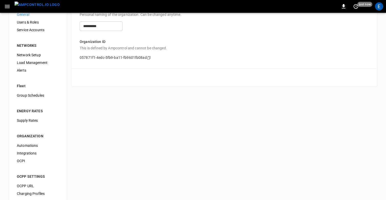
scroll to position [30, 0]
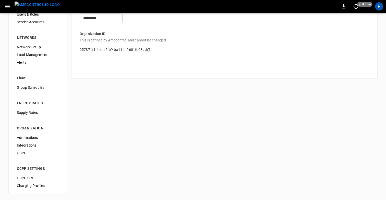
click at [9, 3] on button "button" at bounding box center [7, 6] width 10 height 9
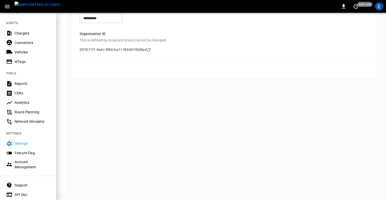
scroll to position [111, 0]
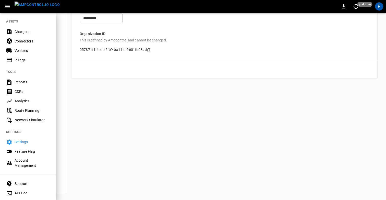
click at [20, 164] on div "Account Management" at bounding box center [32, 163] width 35 height 10
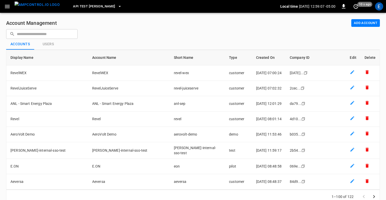
click at [149, 34] on div "Account Management Add Account ​ ​ Accounts Users Display Name Account Name Sho…" at bounding box center [193, 111] width 386 height 197
click at [197, 41] on div "Accounts Users" at bounding box center [193, 44] width 374 height 11
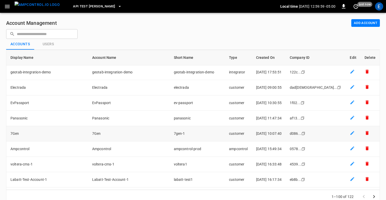
scroll to position [142, 0]
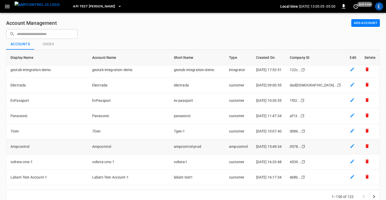
click at [305, 144] on icon "Copy" at bounding box center [303, 146] width 4 height 4
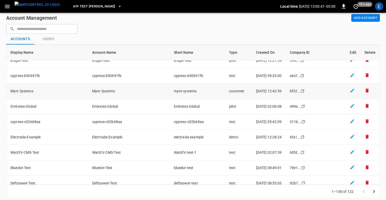
scroll to position [5, 0]
click at [375, 192] on icon "Go to next page" at bounding box center [374, 191] width 6 height 6
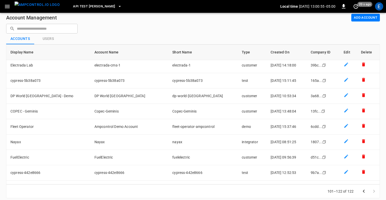
scroll to position [112, 0]
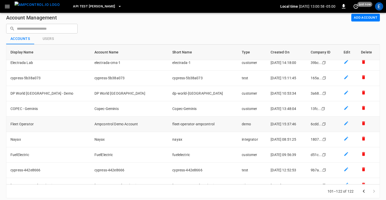
click at [29, 124] on td "Fleet Operator" at bounding box center [48, 123] width 84 height 15
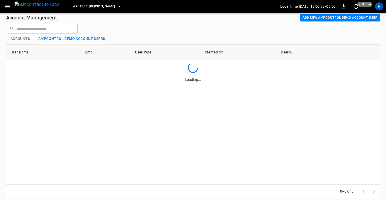
click at [29, 124] on div "User Name Email User Type Created On User ID Loading..." at bounding box center [193, 114] width 374 height 140
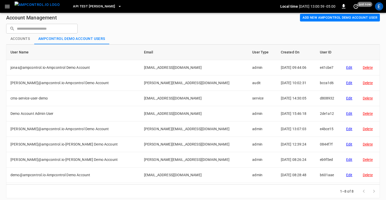
click at [29, 124] on div "User Name Email User Type Created On User ID jonas@ampcontrol.io-Ampcontrol Dem…" at bounding box center [193, 114] width 374 height 140
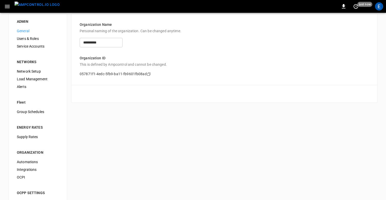
scroll to position [30, 0]
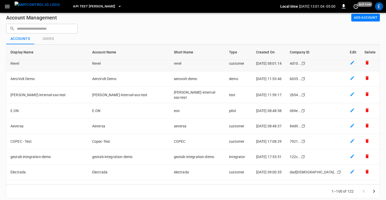
scroll to position [98, 0]
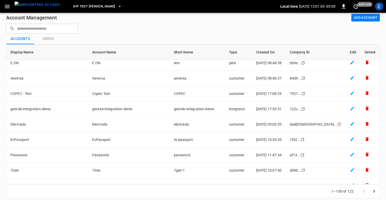
click at [375, 192] on icon "Go to next page" at bounding box center [374, 191] width 6 height 6
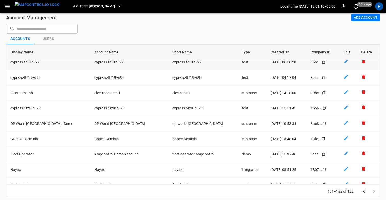
scroll to position [88, 0]
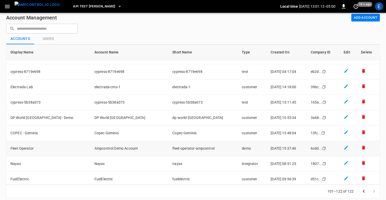
click at [322, 147] on icon "Copy" at bounding box center [324, 148] width 4 height 4
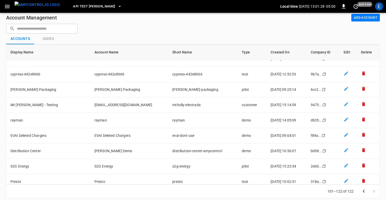
scroll to position [208, 0]
click at [322, 151] on div "Copy" at bounding box center [324, 150] width 5 height 6
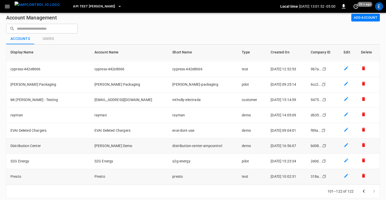
scroll to position [10, 0]
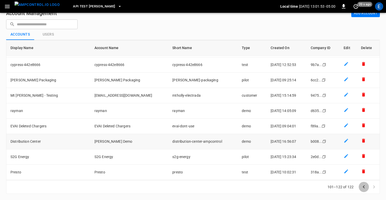
click at [361, 187] on icon "Go to previous page" at bounding box center [364, 187] width 6 height 6
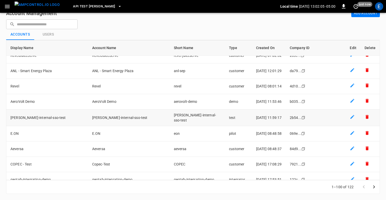
scroll to position [24, 0]
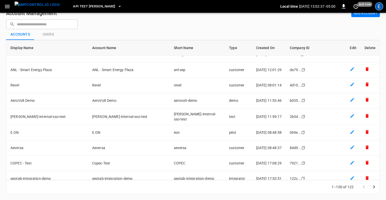
click at [382, 8] on div "E" at bounding box center [379, 6] width 8 height 8
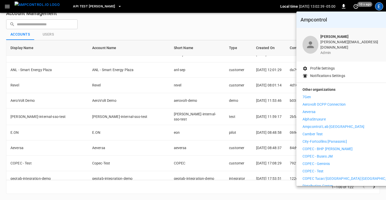
click at [215, 31] on div at bounding box center [193, 100] width 386 height 200
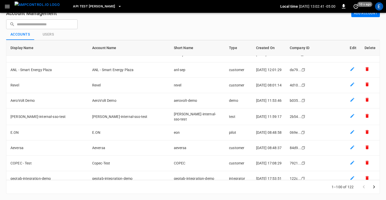
click at [49, 35] on div "Accounts Users" at bounding box center [193, 34] width 374 height 11
click at [53, 37] on div "Accounts Users" at bounding box center [193, 34] width 374 height 11
click at [354, 98] on td "customers table" at bounding box center [353, 100] width 15 height 15
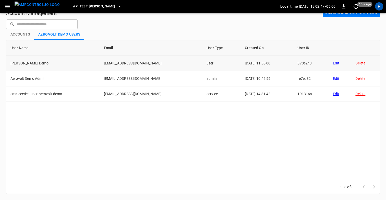
click at [343, 66] on td "Edit" at bounding box center [340, 63] width 22 height 15
click at [341, 63] on div "Edit" at bounding box center [340, 63] width 14 height 5
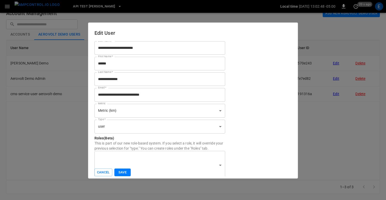
scroll to position [3, 0]
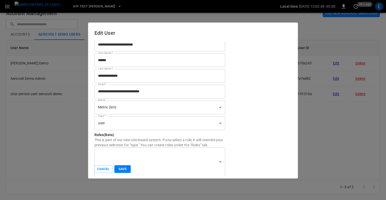
click at [188, 130] on div "Roles (Beta) This is part of our new role-based system. If you select a role, i…" at bounding box center [158, 145] width 133 height 31
click at [173, 122] on body "API Test Jonas Local time 2025-08-28 13:02:49 -05:00 0 20 s ago E Account Manag…" at bounding box center [193, 94] width 386 height 209
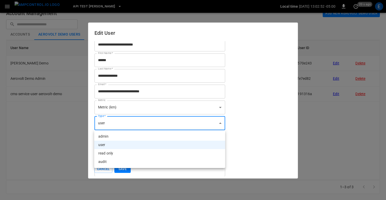
click at [264, 136] on div at bounding box center [193, 100] width 386 height 200
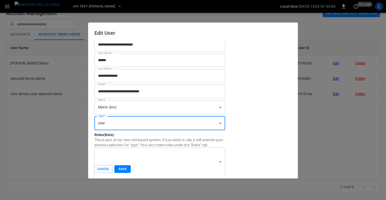
click at [107, 167] on button "Cancel" at bounding box center [103, 169] width 18 height 8
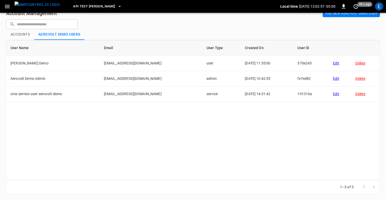
click at [35, 8] on img "menu" at bounding box center [37, 5] width 45 height 6
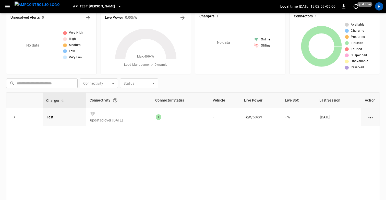
click at [6, 10] on button "button" at bounding box center [7, 6] width 10 height 9
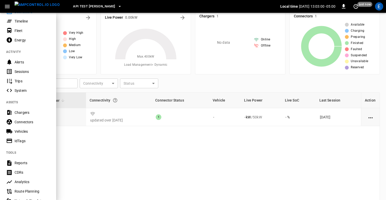
scroll to position [61, 0]
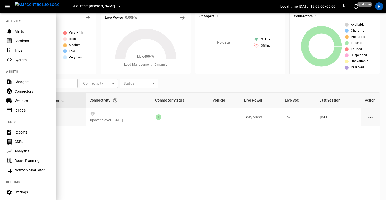
click at [151, 155] on div at bounding box center [193, 100] width 386 height 200
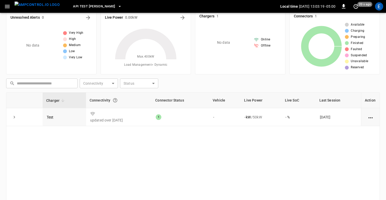
click at [8, 6] on icon "button" at bounding box center [7, 6] width 5 height 3
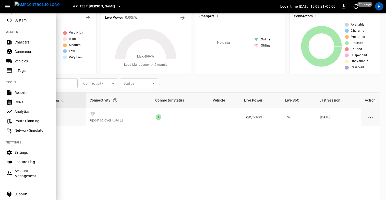
scroll to position [102, 0]
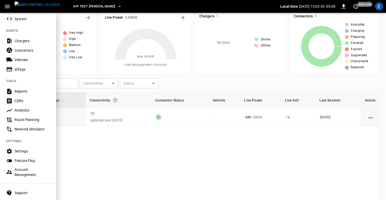
click at [15, 151] on div "Settings" at bounding box center [32, 150] width 35 height 5
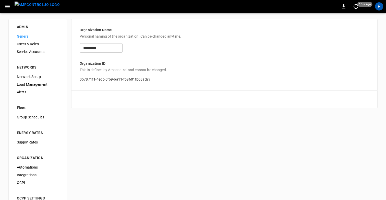
click at [8, 6] on icon "button" at bounding box center [7, 6] width 5 height 3
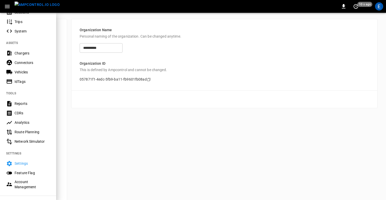
scroll to position [91, 0]
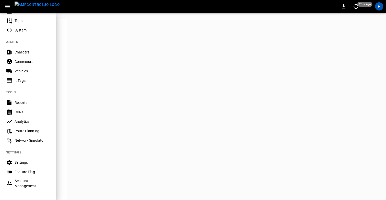
click at [130, 45] on div at bounding box center [193, 100] width 386 height 200
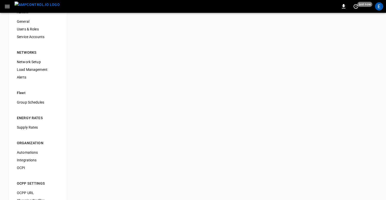
scroll to position [30, 0]
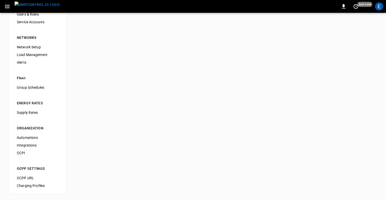
click at [8, 4] on icon "button" at bounding box center [7, 6] width 6 height 6
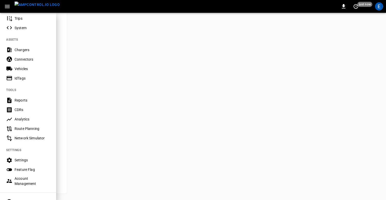
scroll to position [83, 0]
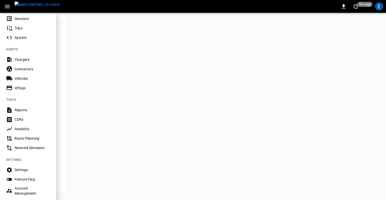
click at [28, 188] on div "Account Management" at bounding box center [32, 190] width 35 height 10
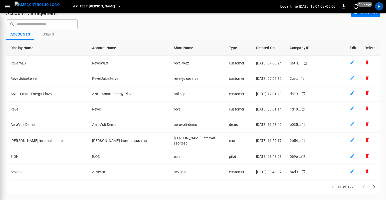
scroll to position [10, 0]
click at [34, 25] on input "text" at bounding box center [45, 23] width 57 height 9
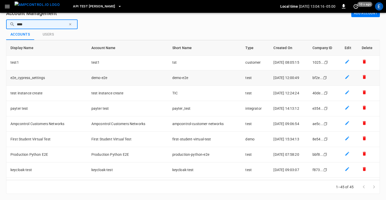
scroll to position [112, 0]
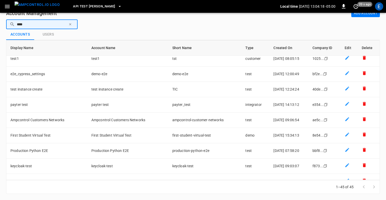
click at [20, 24] on input "****" at bounding box center [42, 23] width 50 height 9
type input "*******"
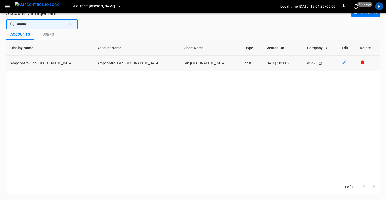
click at [318, 61] on div "Copy" at bounding box center [320, 63] width 5 height 6
click at [71, 23] on icon "button" at bounding box center [70, 24] width 4 height 4
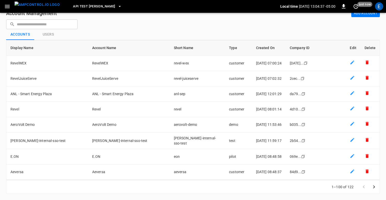
click at [39, 23] on input "text" at bounding box center [45, 23] width 57 height 9
click at [147, 26] on div "Account Management Add Account ​ ​ Accounts Users Display Name Account Name Sho…" at bounding box center [193, 101] width 386 height 197
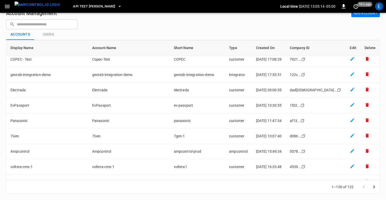
scroll to position [128, 0]
click at [49, 28] on input "text" at bounding box center [45, 23] width 57 height 9
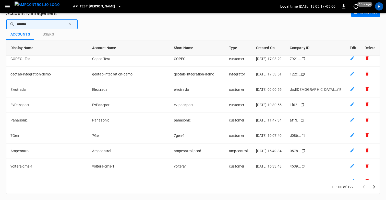
scroll to position [0, 0]
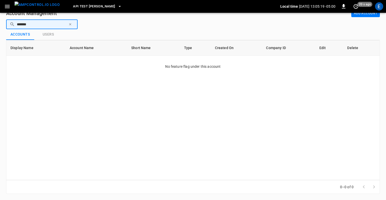
click at [47, 25] on input "*******" at bounding box center [42, 23] width 50 height 9
click at [19, 21] on input "*******" at bounding box center [42, 23] width 50 height 9
type input "**"
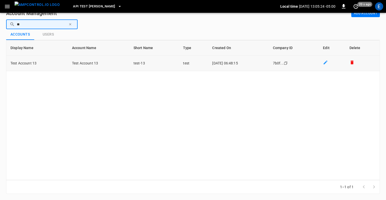
click at [288, 63] on icon "Copy" at bounding box center [286, 63] width 4 height 4
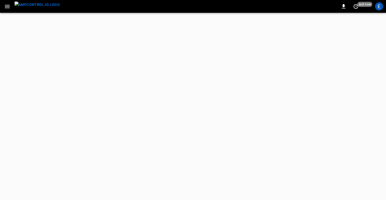
click at [6, 5] on icon "button" at bounding box center [7, 6] width 6 height 6
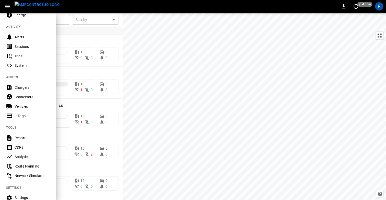
scroll to position [124, 0]
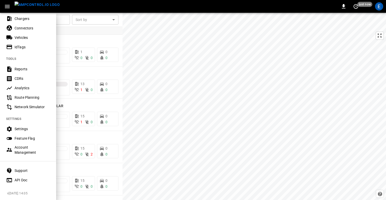
click at [23, 126] on div "Settings" at bounding box center [28, 128] width 56 height 9
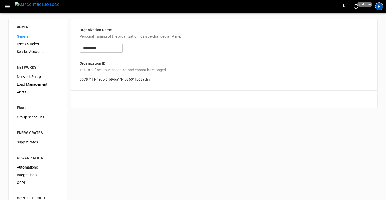
click at [381, 7] on div "E" at bounding box center [379, 6] width 8 height 8
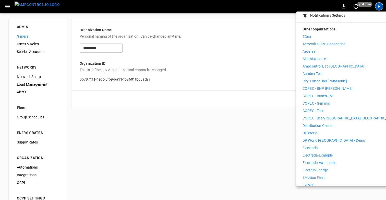
scroll to position [68, 0]
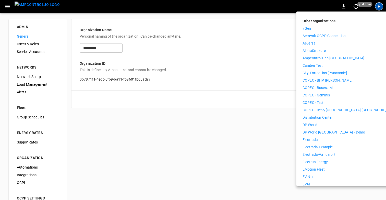
click at [325, 115] on p "Distribution Center" at bounding box center [318, 117] width 30 height 5
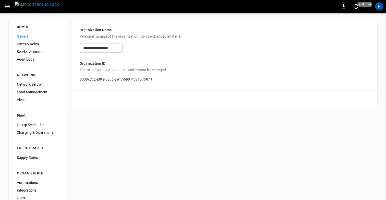
click at [36, 58] on span "Audit Logs" at bounding box center [38, 59] width 42 height 5
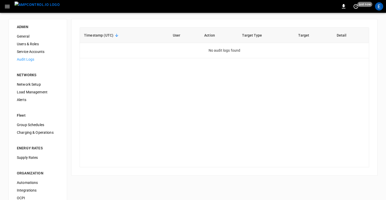
click at [377, 7] on div "E" at bounding box center [379, 6] width 8 height 8
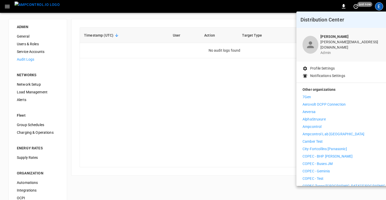
click at [327, 124] on li "Ampcontrol" at bounding box center [350, 126] width 94 height 5
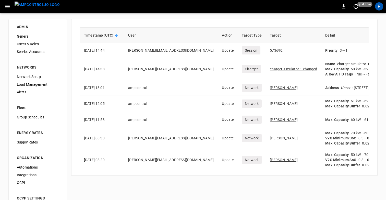
click at [140, 21] on div "Timestamp (UTC) User Action Target Type Target Detail [DATE] 14:44 [PERSON_NAME…" at bounding box center [224, 97] width 306 height 157
click at [378, 82] on div "ADMIN General Users & Roles Service Accounts NETWORKS Network Setup Load Manage…" at bounding box center [193, 121] width 386 height 217
click at [381, 8] on div "E" at bounding box center [379, 6] width 8 height 8
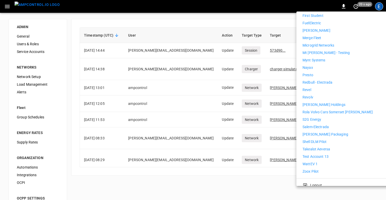
scroll to position [240, 0]
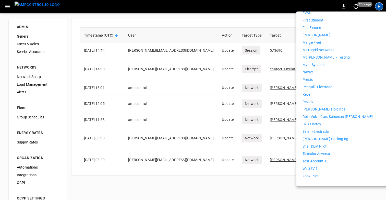
click at [227, 183] on div at bounding box center [193, 100] width 386 height 200
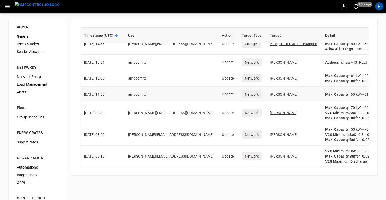
scroll to position [0, 0]
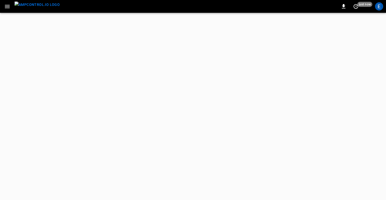
click at [35, 8] on img "menu" at bounding box center [37, 5] width 45 height 6
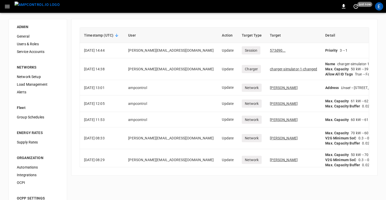
click at [201, 19] on div "Timestamp (UTC) User Action Target Type Target Detail 2025-08-26 14:44 david@am…" at bounding box center [224, 97] width 306 height 157
click at [39, 75] on span "Network Setup" at bounding box center [38, 76] width 42 height 5
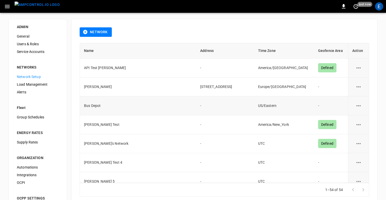
click at [358, 104] on icon "network options" at bounding box center [359, 105] width 6 height 6
click at [359, 115] on li "Edit" at bounding box center [361, 118] width 18 height 8
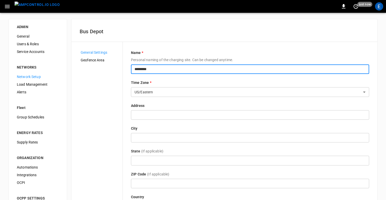
click at [161, 69] on input "*********" at bounding box center [250, 68] width 238 height 9
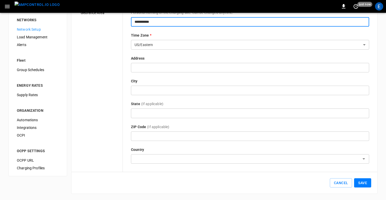
type input "**********"
click at [364, 183] on button "Save" at bounding box center [362, 182] width 17 height 9
